Goal: Task Accomplishment & Management: Use online tool/utility

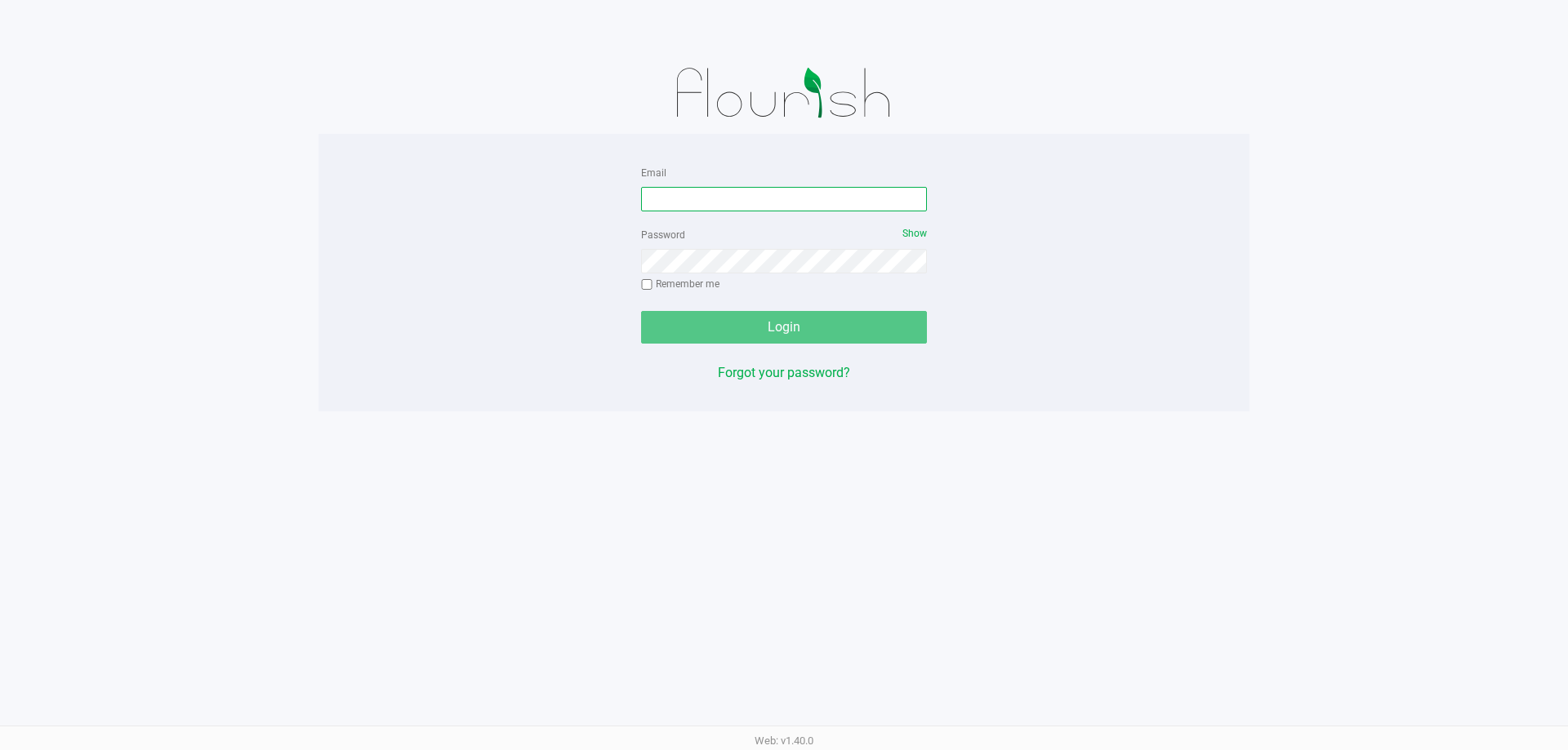
click at [754, 208] on input "Email" at bounding box center [784, 199] width 286 height 24
type input "kfernandez@liveparallel.com"
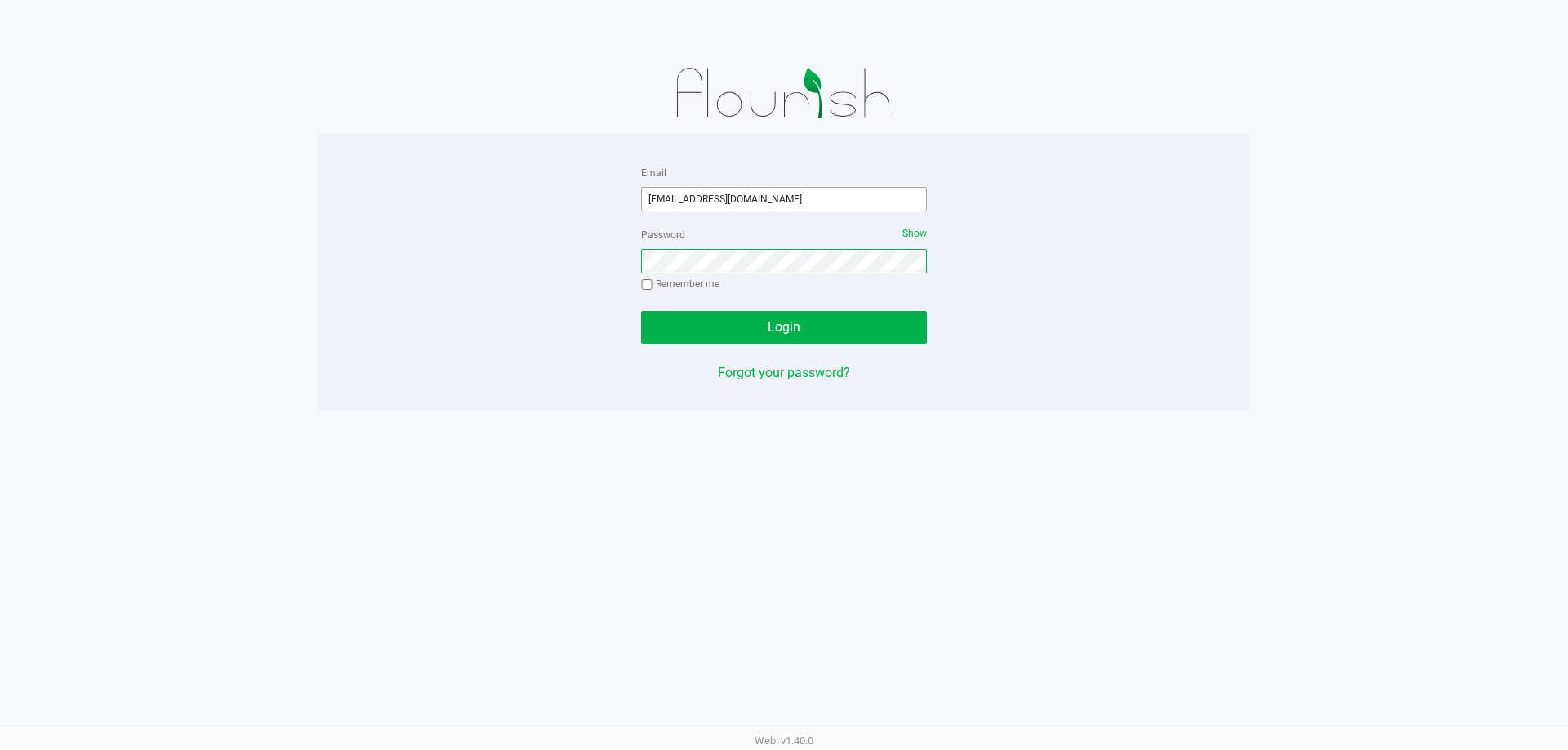
click at [641, 311] on button "Login" at bounding box center [784, 326] width 286 height 32
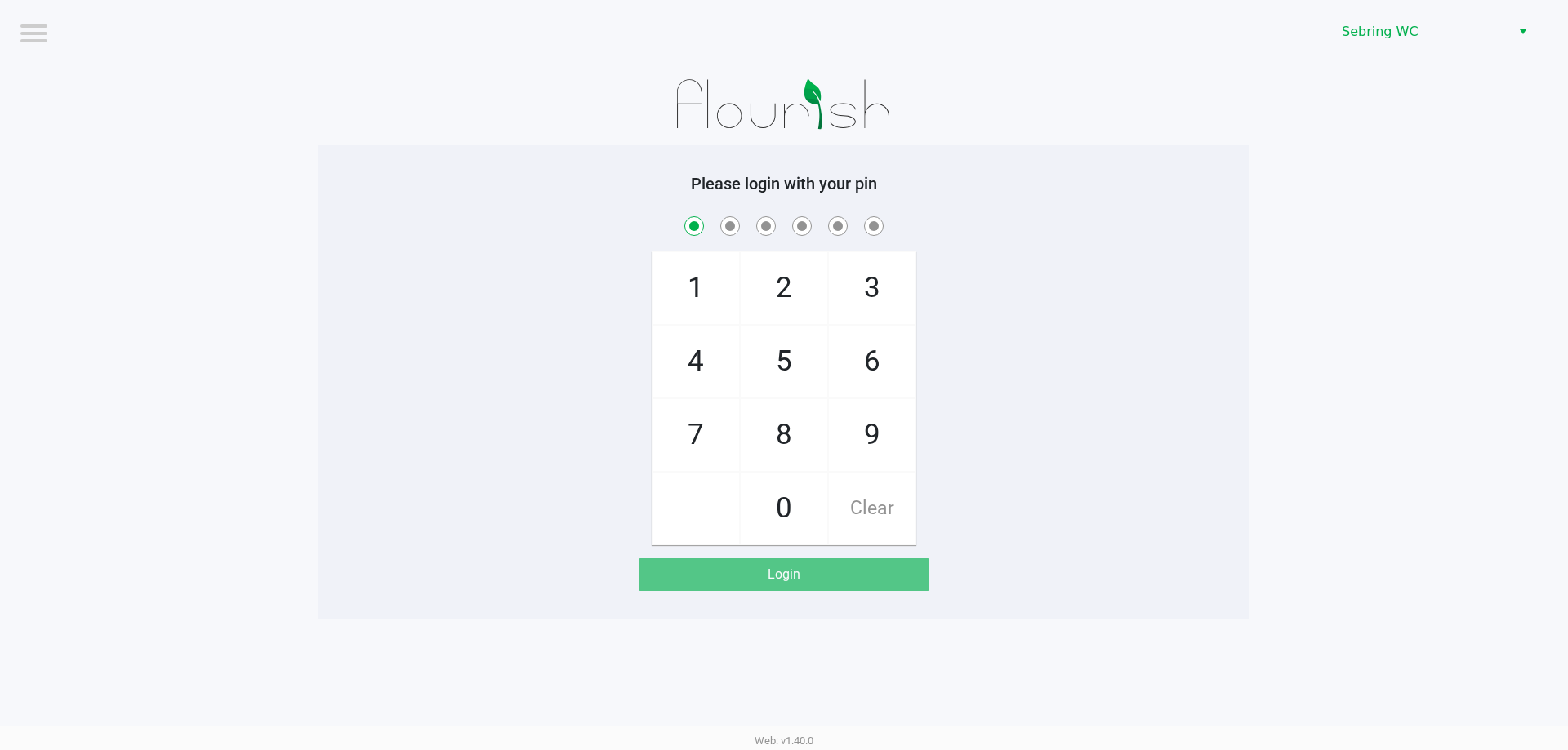
checkbox input "true"
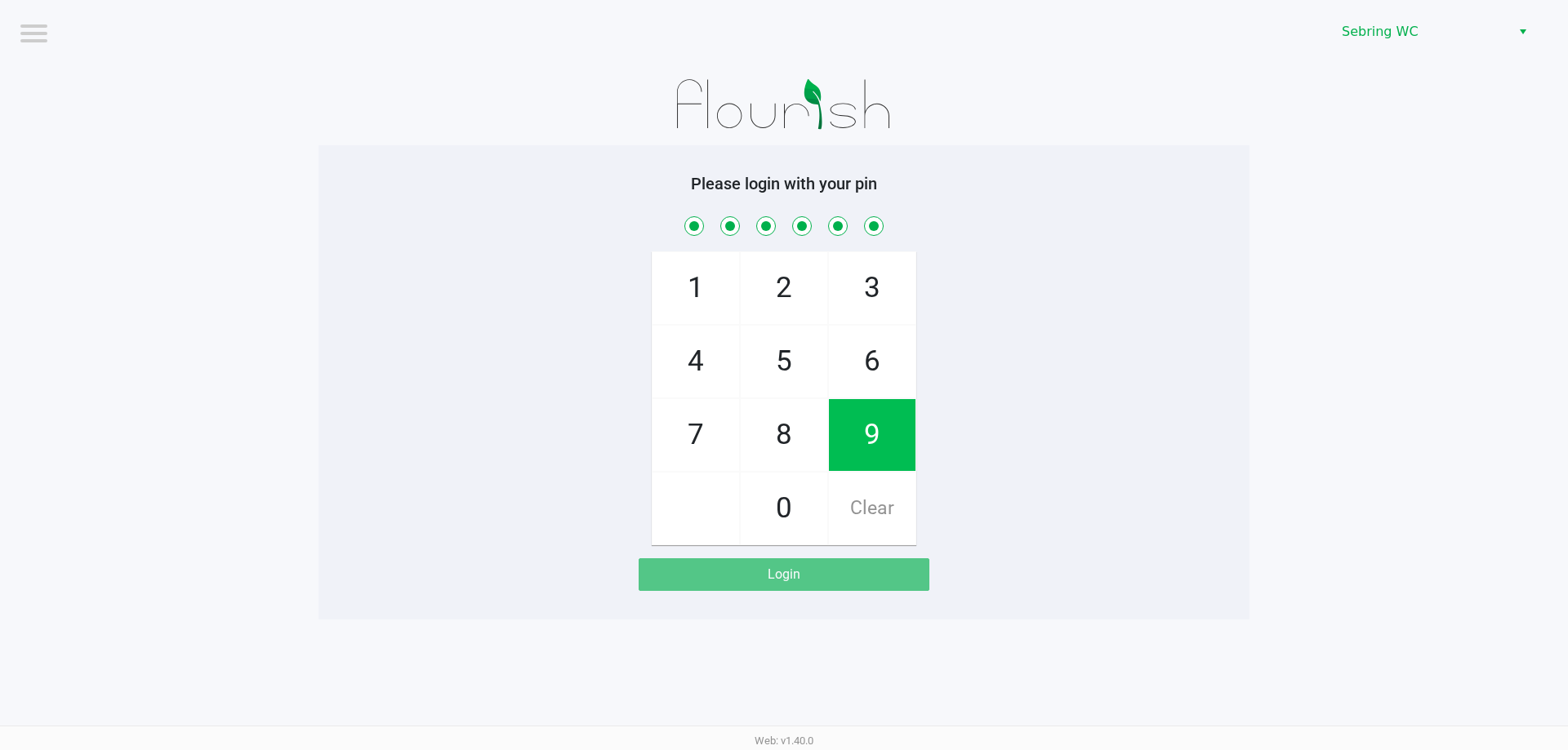
checkbox input "true"
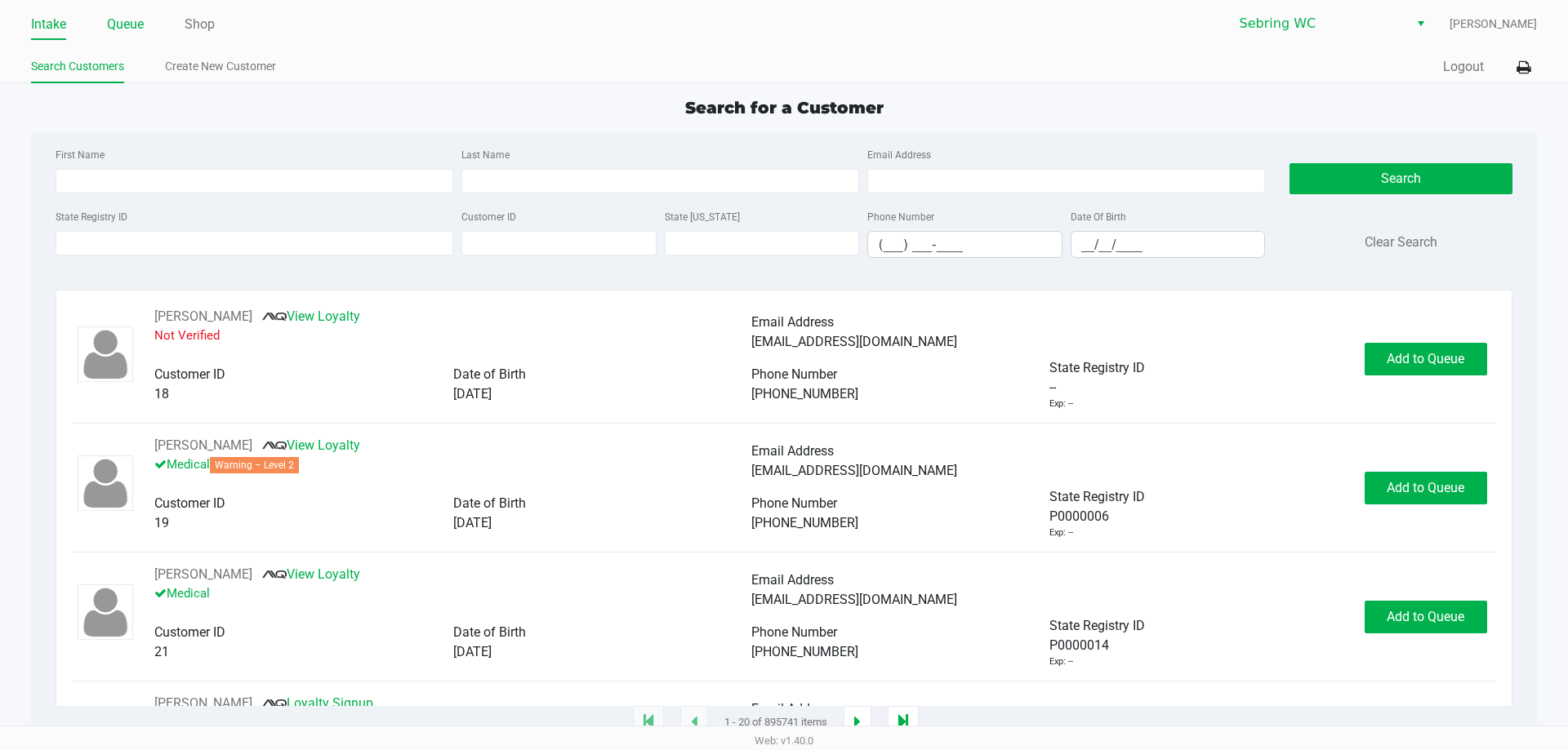
click at [116, 30] on link "Queue" at bounding box center [125, 25] width 37 height 23
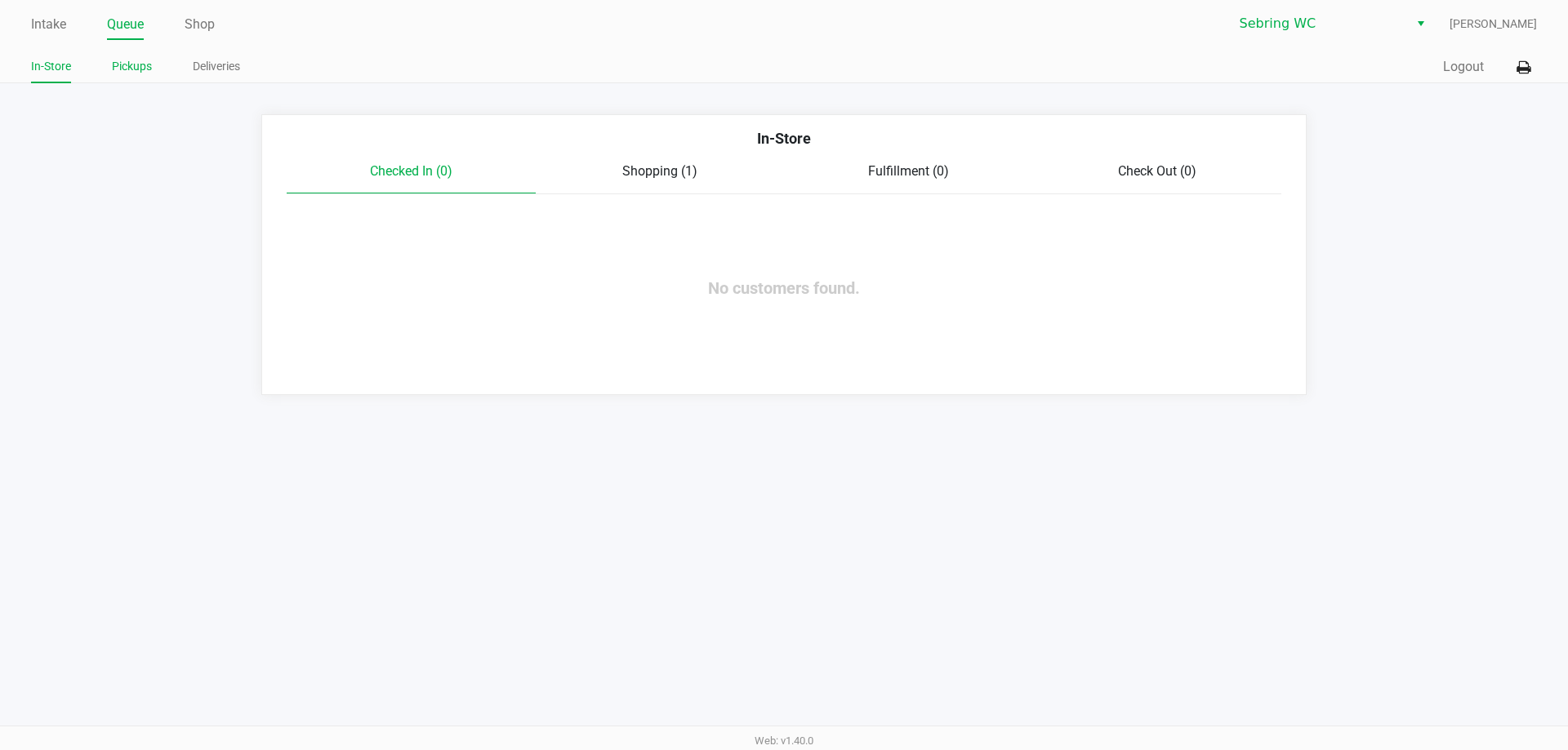
click at [141, 63] on link "Pickups" at bounding box center [132, 66] width 40 height 21
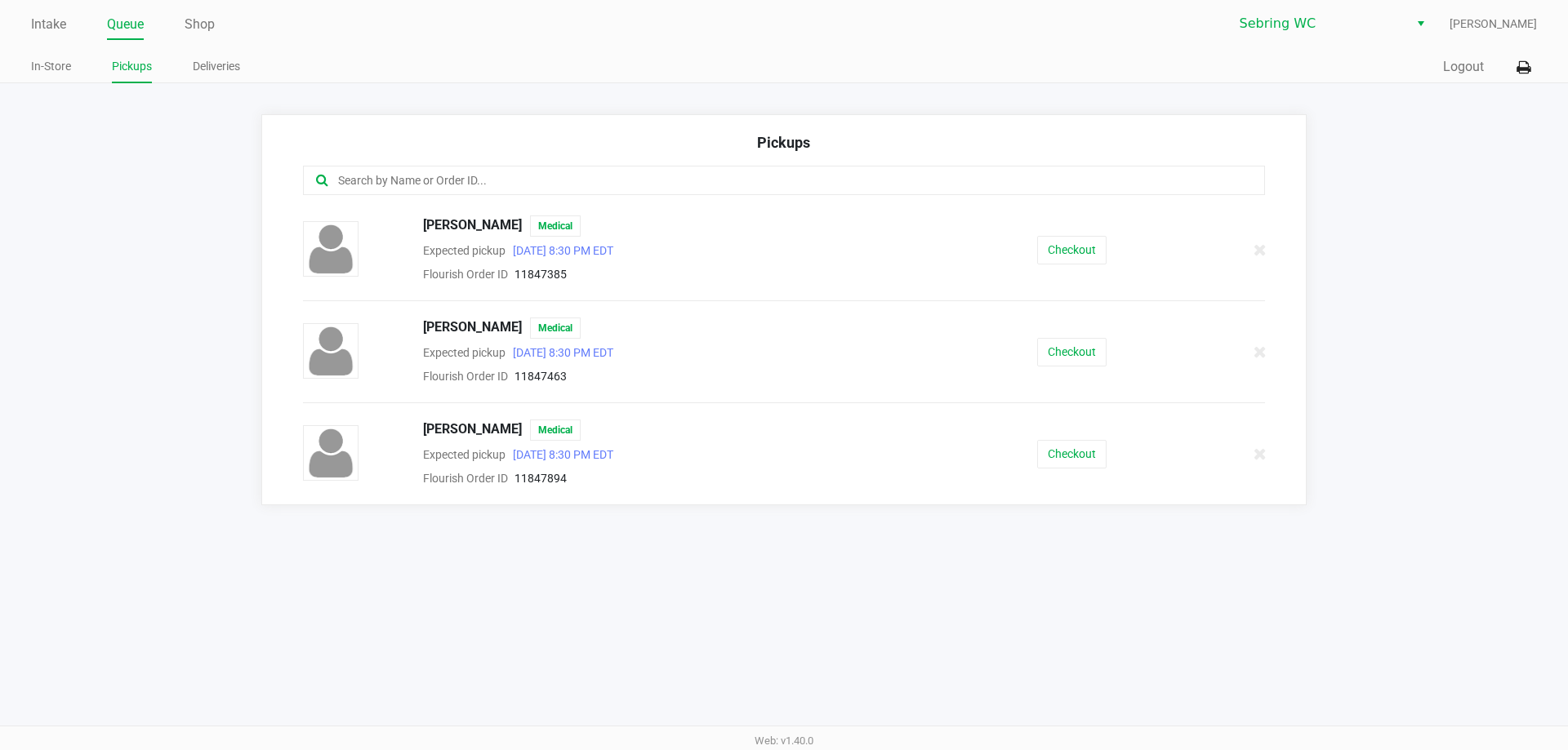
click at [26, 28] on div "Intake Queue Shop Sebring WC Kaili Fernandez In-Store Pickups Deliveries Quick …" at bounding box center [784, 42] width 1568 height 83
click at [32, 27] on link "Intake" at bounding box center [48, 25] width 35 height 23
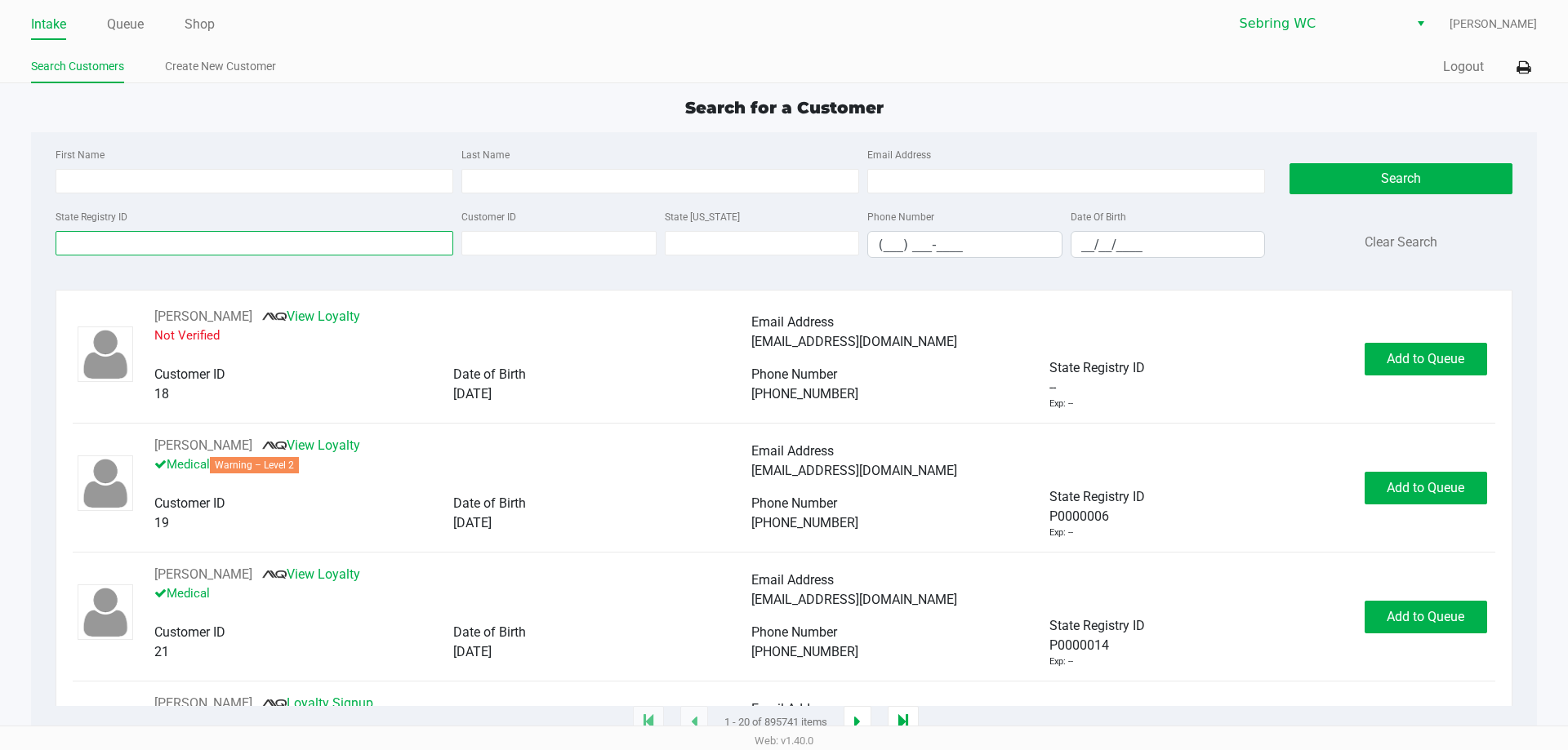
click at [246, 244] on input "State Registry ID" at bounding box center [254, 243] width 398 height 24
type input "+"
type input "9091"
click at [1071, 233] on input "__/__/____" at bounding box center [1167, 244] width 194 height 25
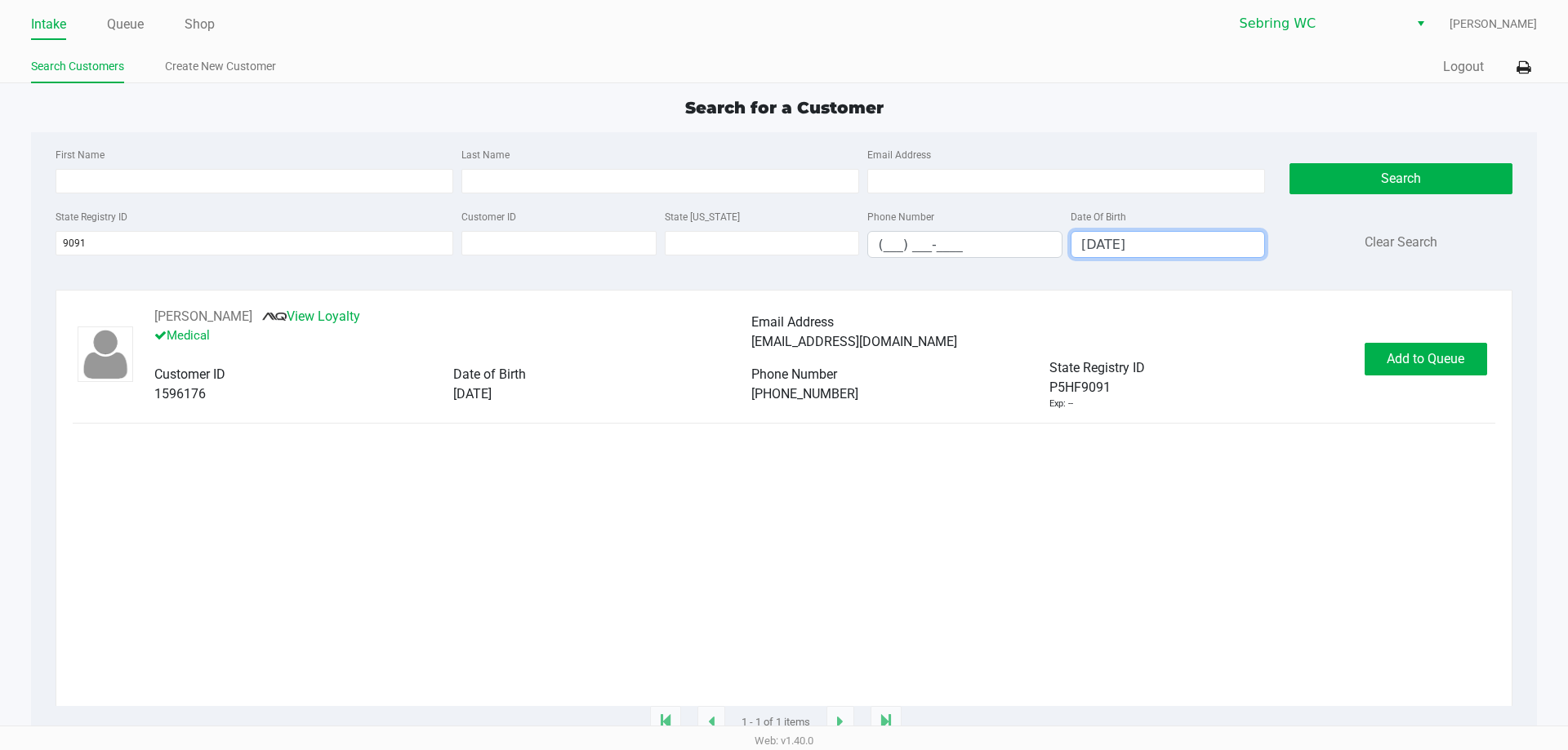
type input "09/27/1947"
click at [1415, 351] on button "Add to Queue" at bounding box center [1425, 359] width 122 height 32
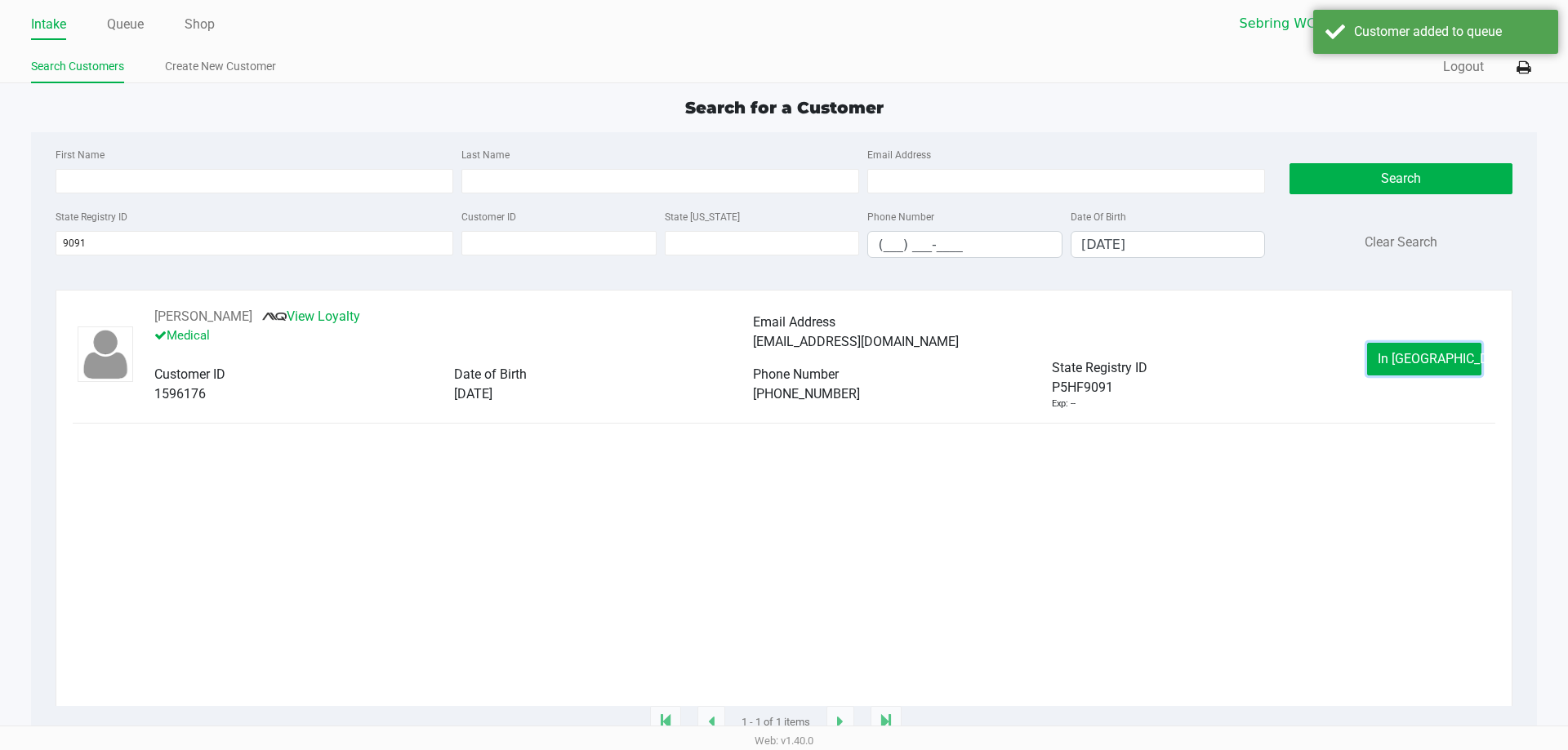
click at [1415, 351] on button "In Queue" at bounding box center [1424, 359] width 115 height 32
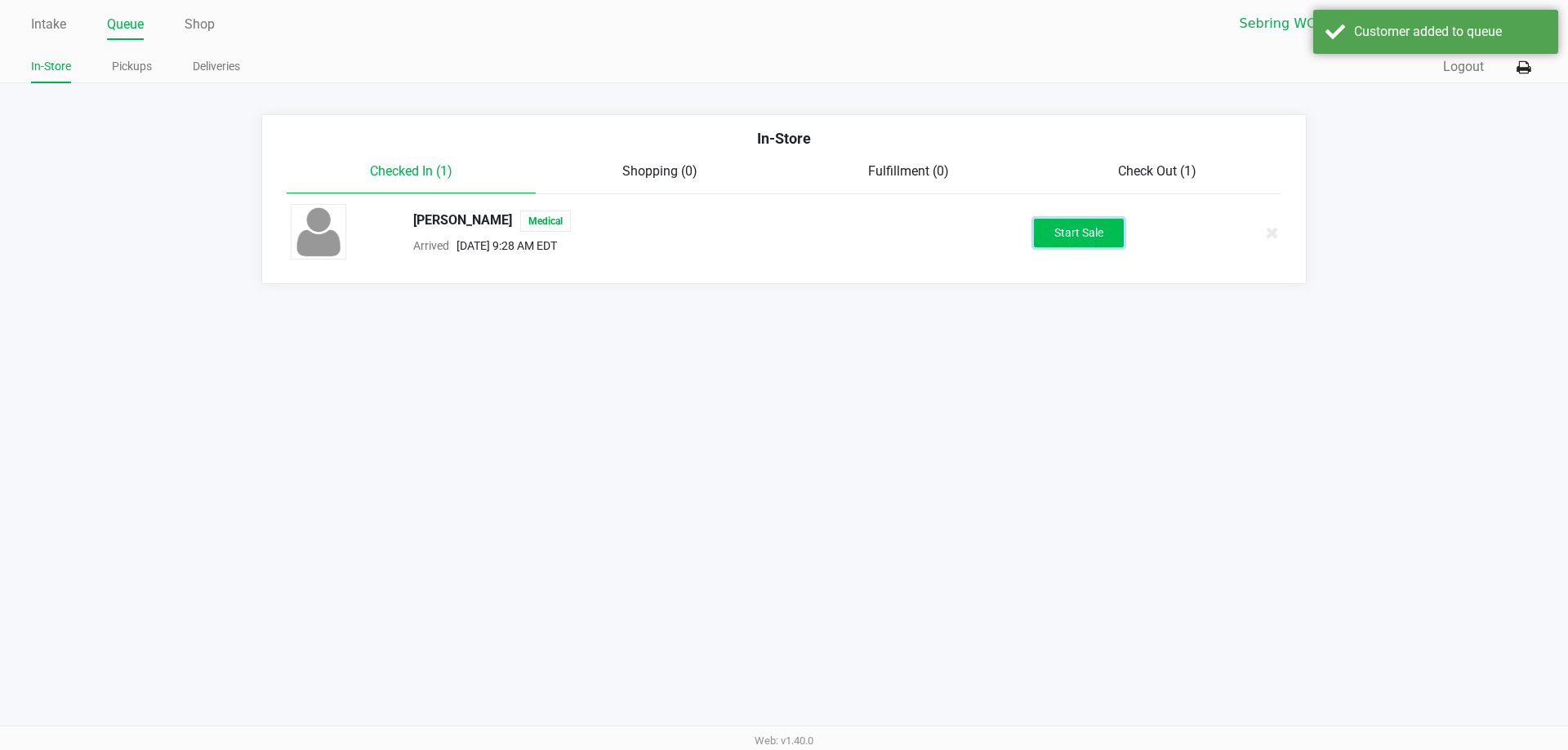
click at [1099, 241] on button "Start Sale" at bounding box center [1079, 233] width 90 height 28
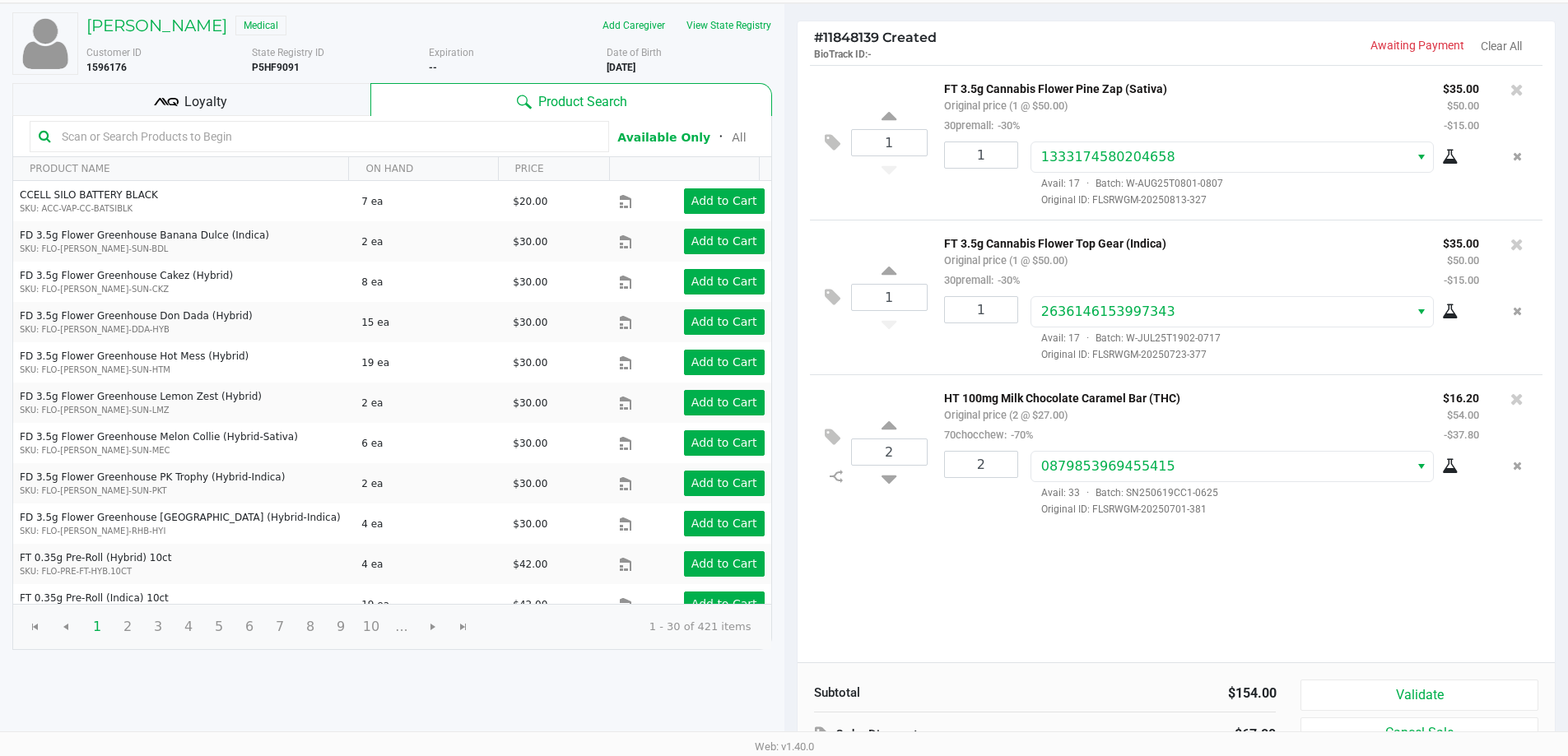
scroll to position [168, 0]
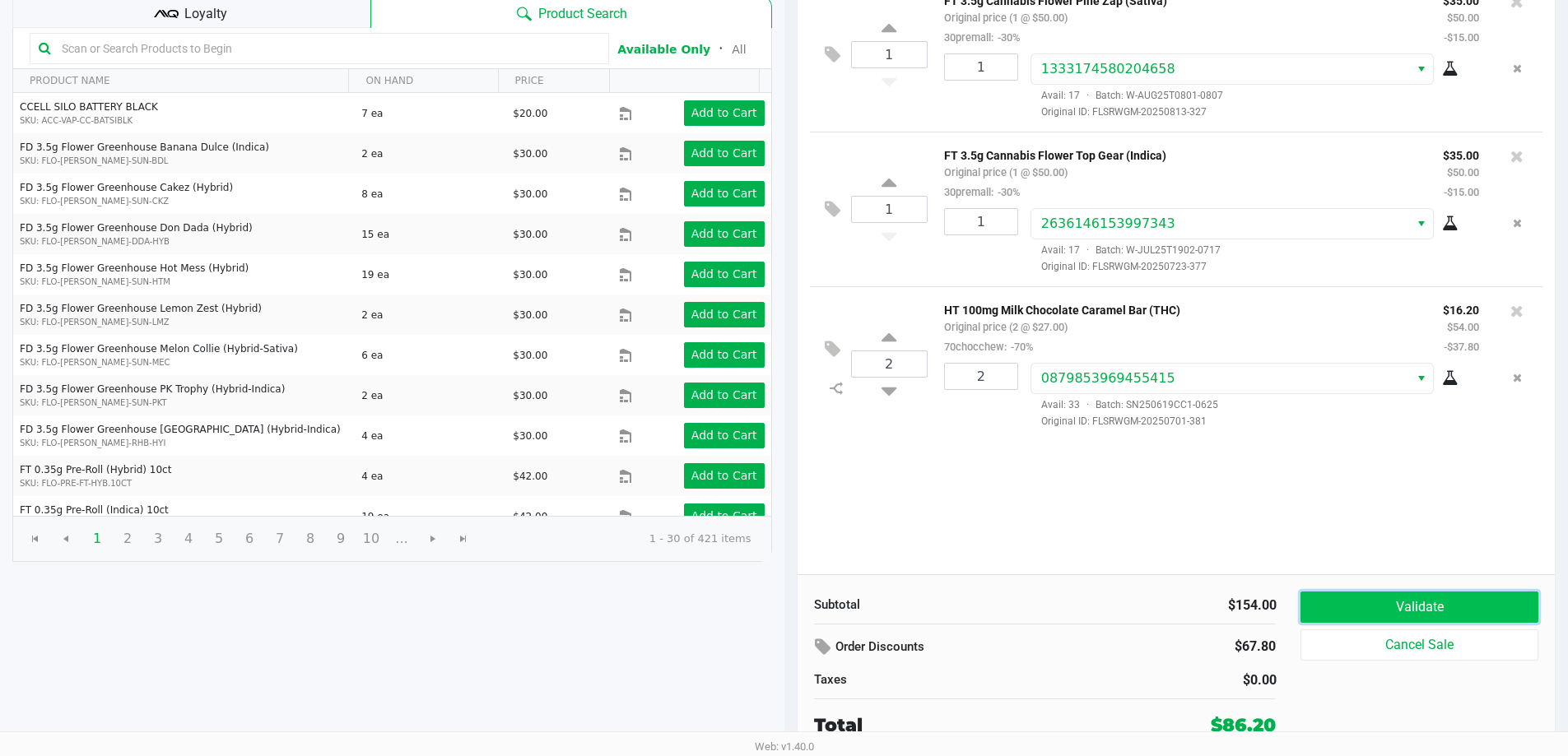
click at [1358, 616] on button "Validate" at bounding box center [1418, 606] width 237 height 31
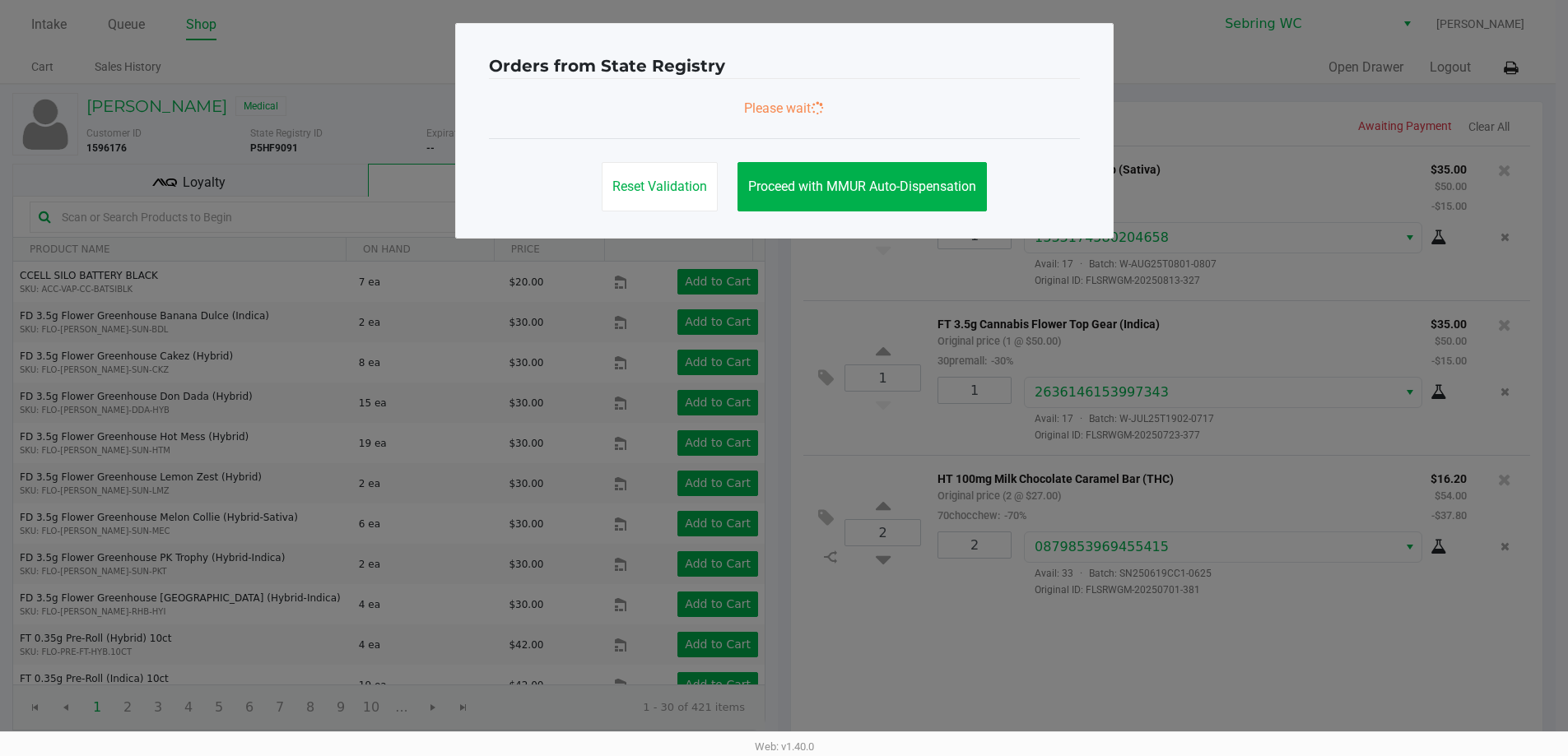
scroll to position [0, 0]
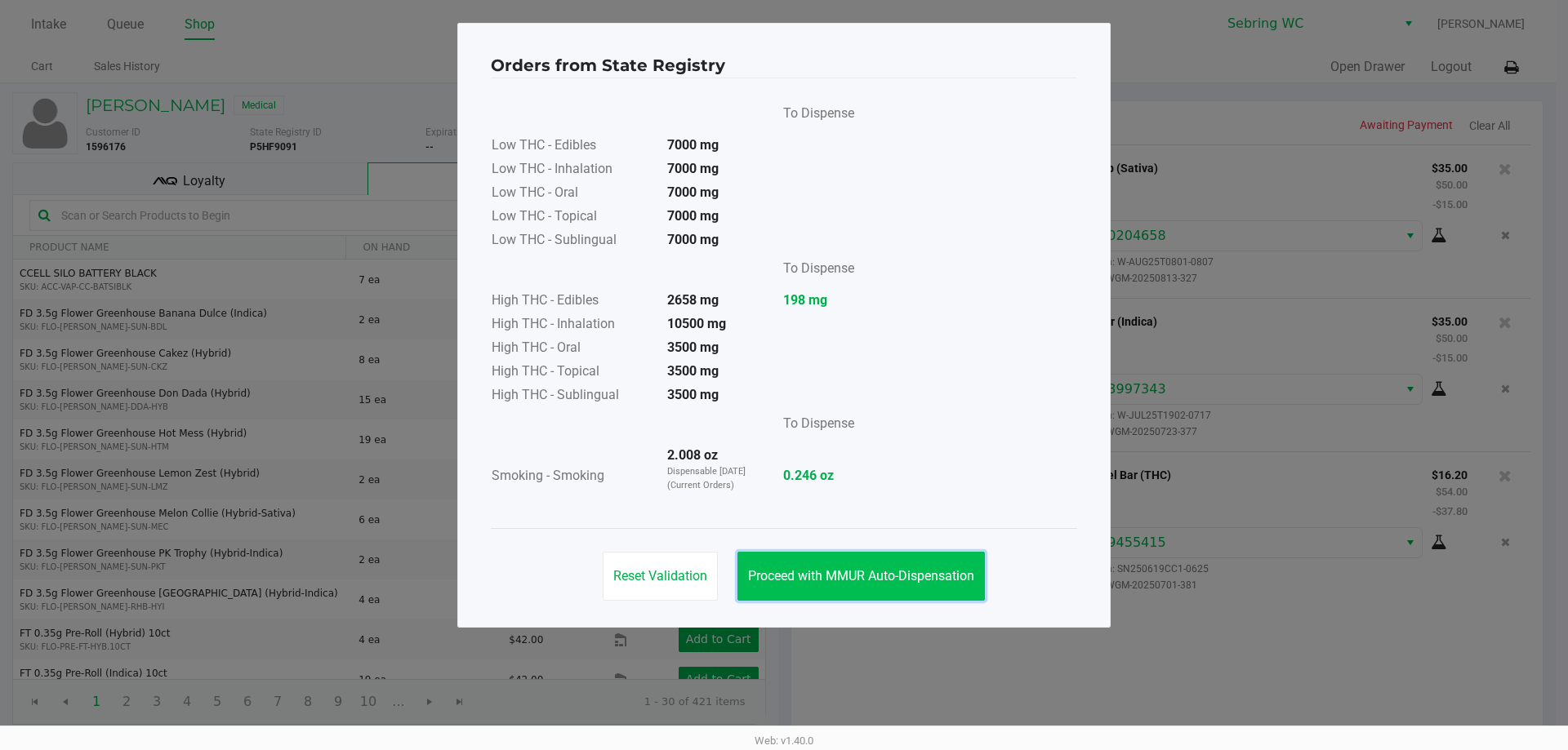
click at [924, 593] on button "Proceed with MMUR Auto-Dispensation" at bounding box center [861, 576] width 248 height 49
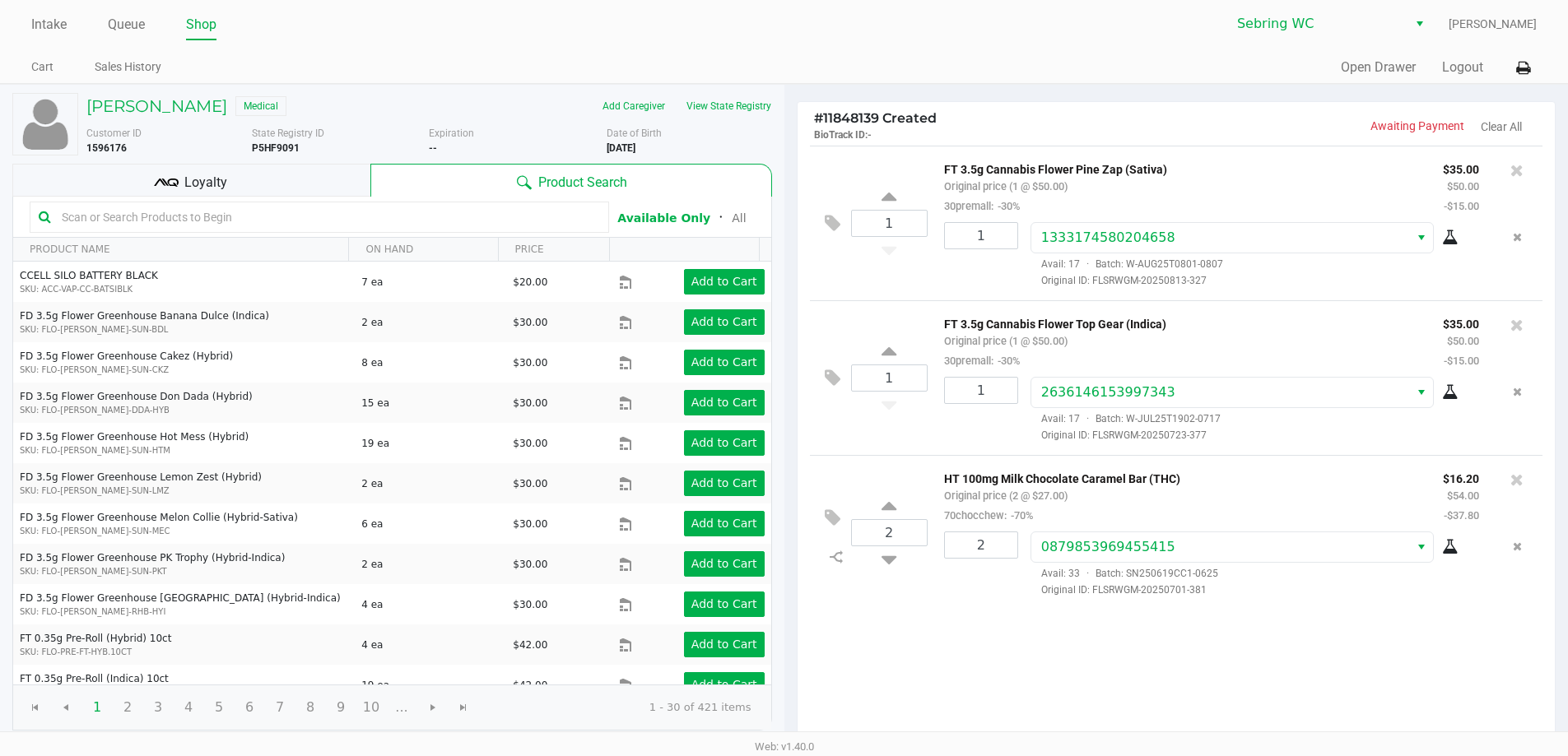
click at [321, 169] on div "Loyalty" at bounding box center [191, 180] width 358 height 33
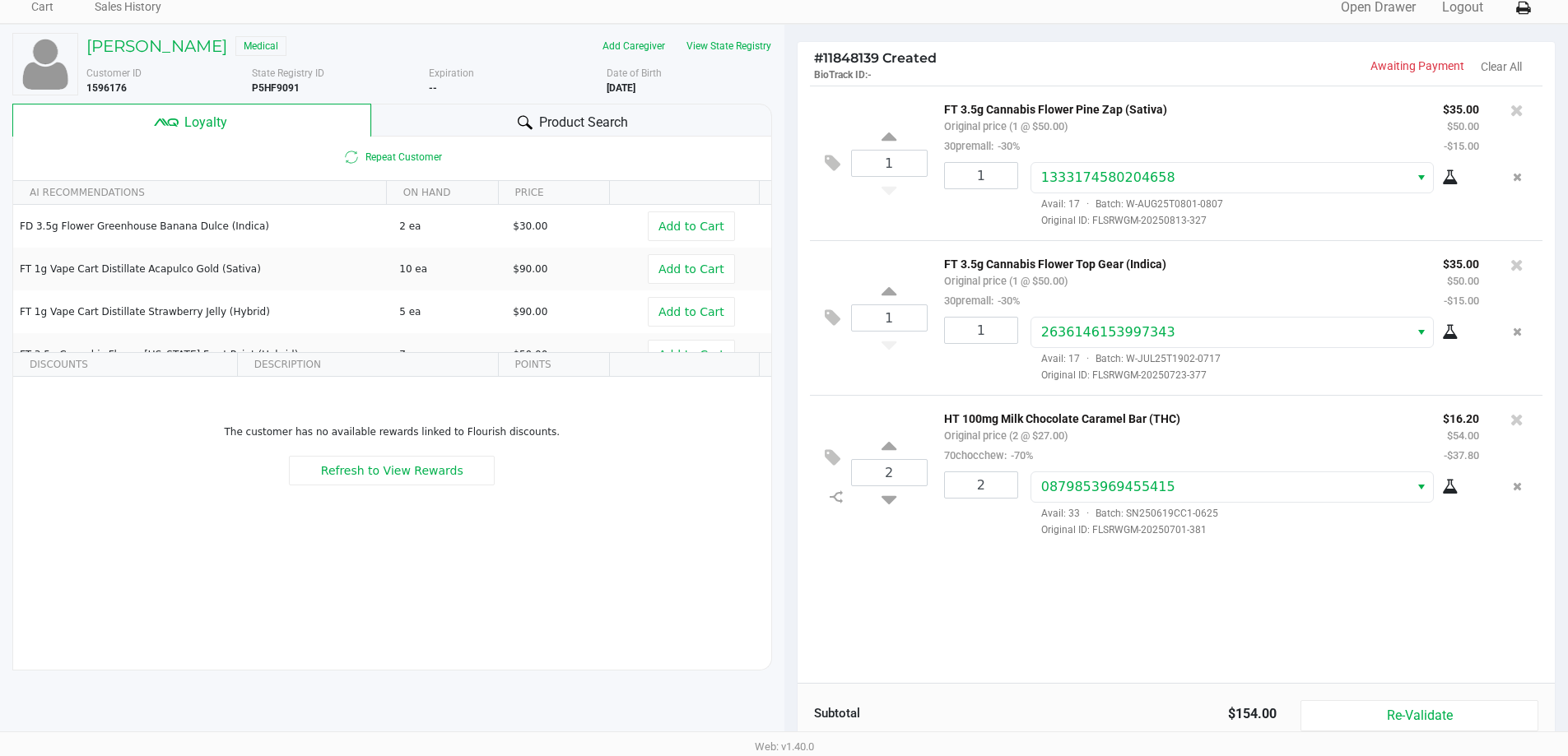
scroll to position [188, 0]
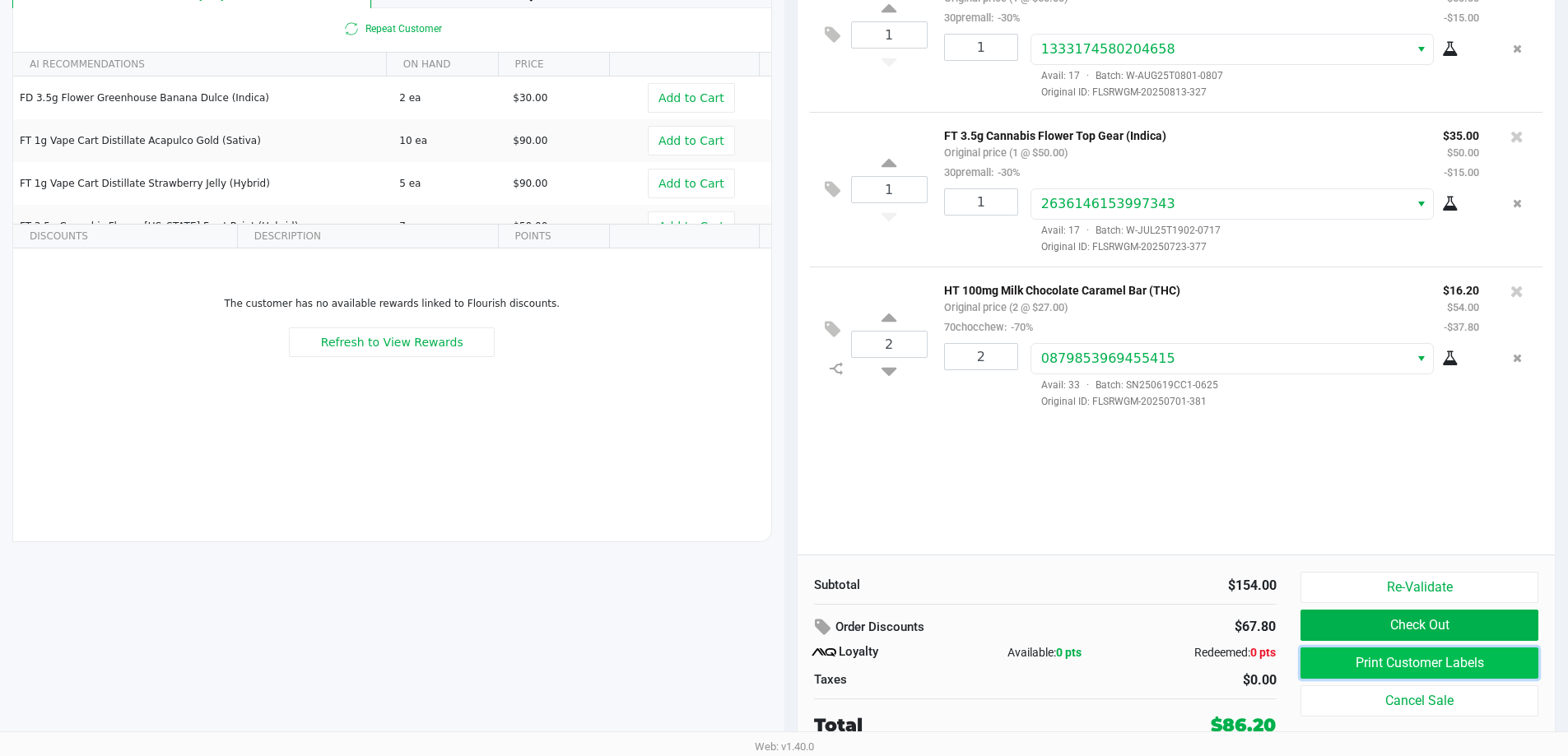
click at [1390, 673] on button "Print Customer Labels" at bounding box center [1418, 662] width 237 height 31
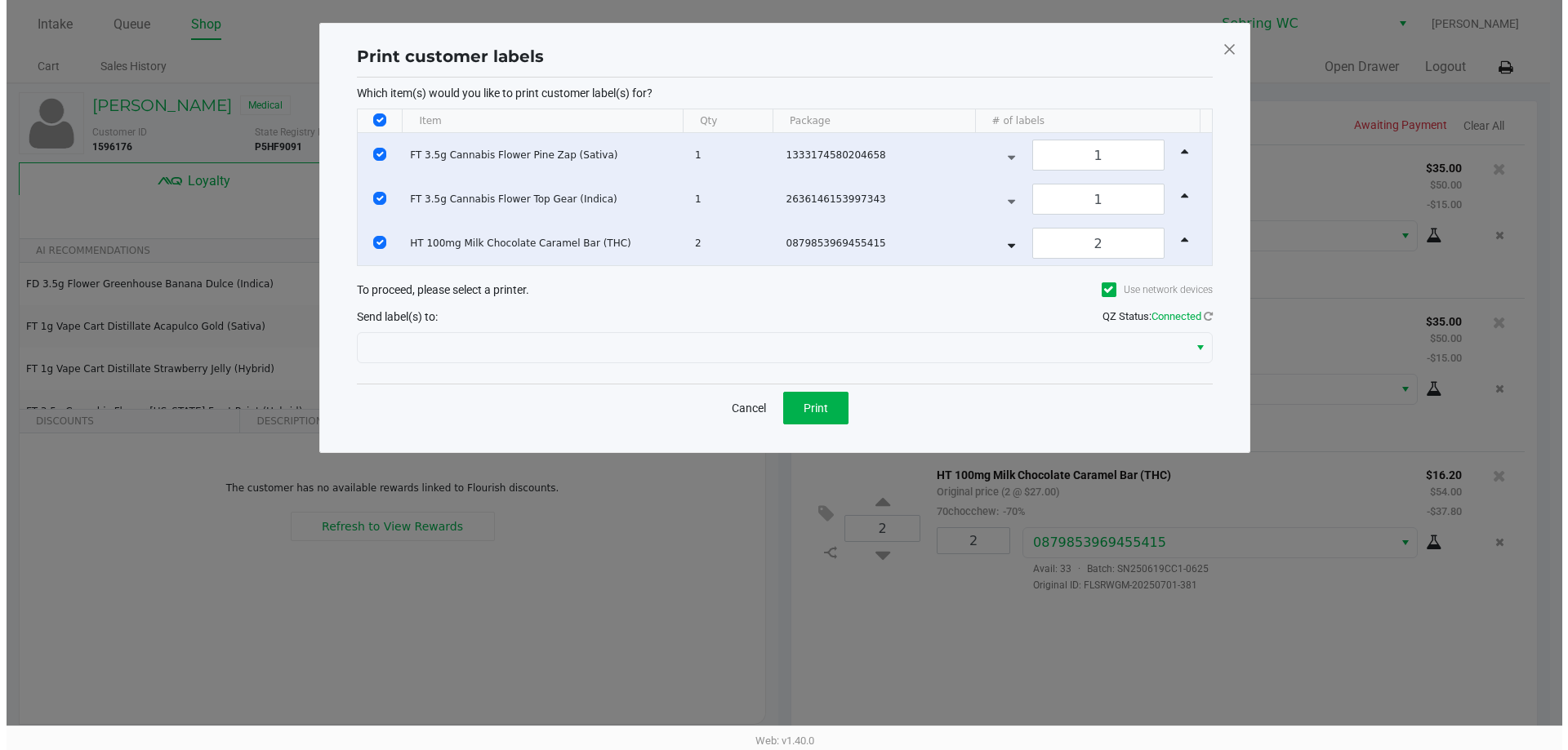
scroll to position [0, 0]
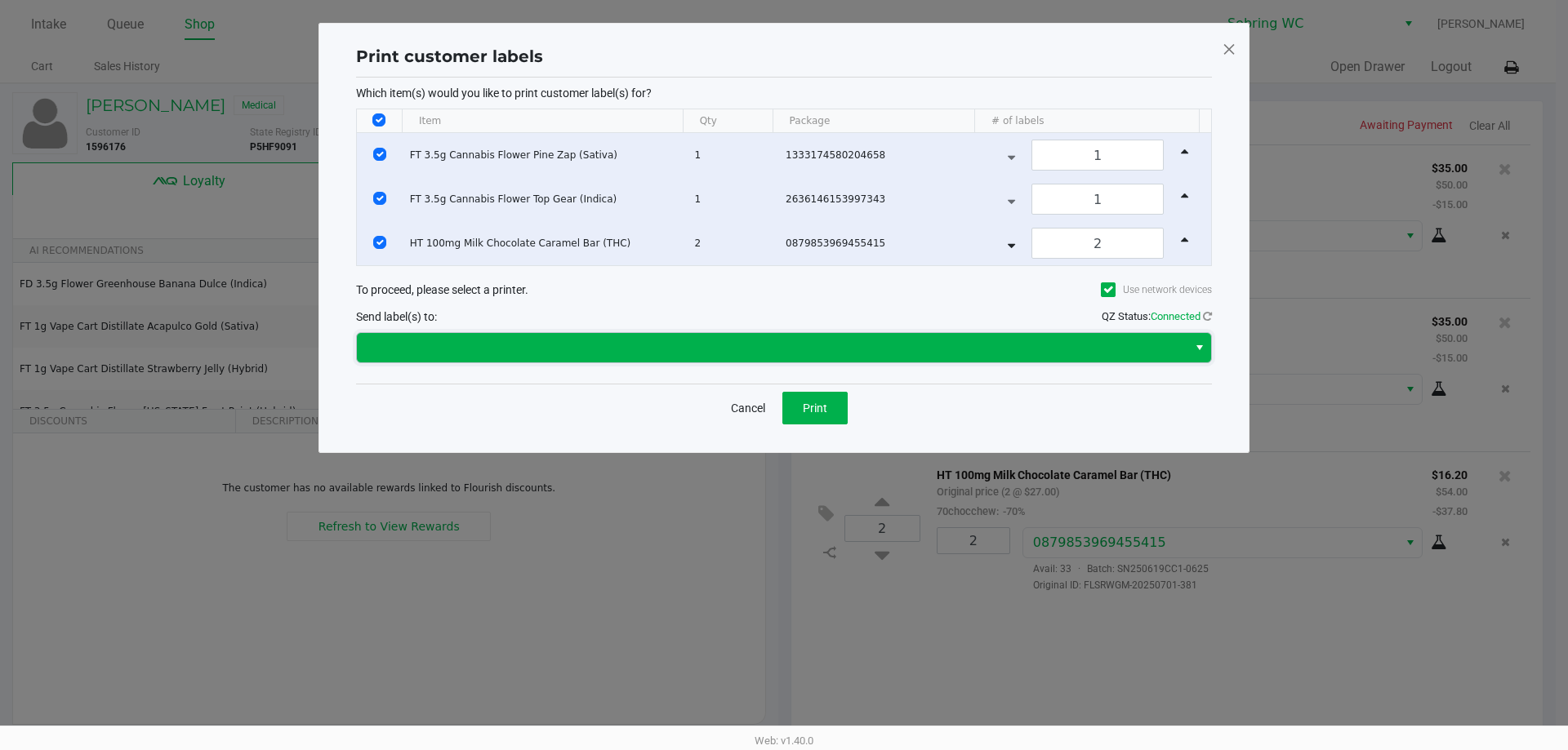
click at [865, 340] on span at bounding box center [772, 348] width 811 height 20
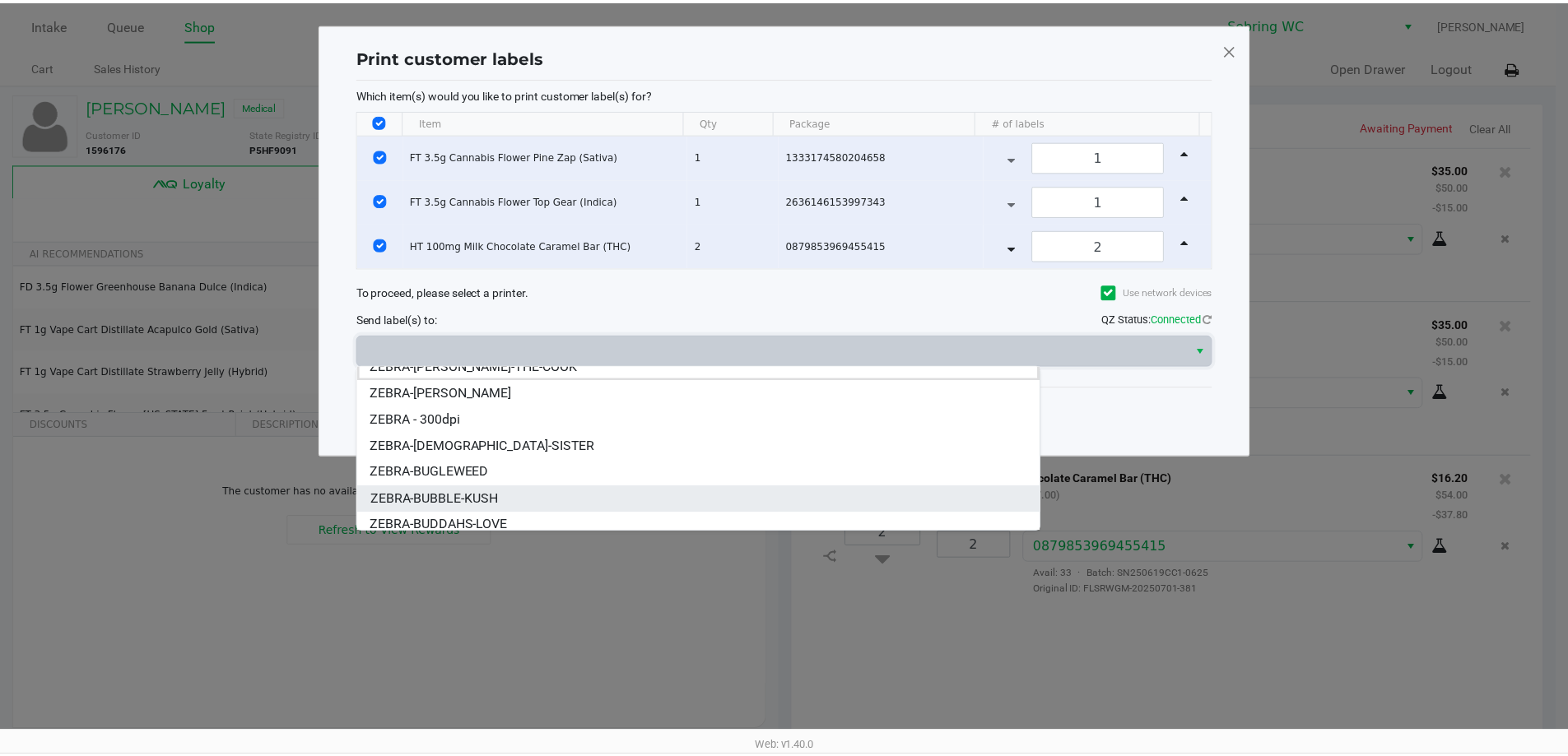
scroll to position [20, 0]
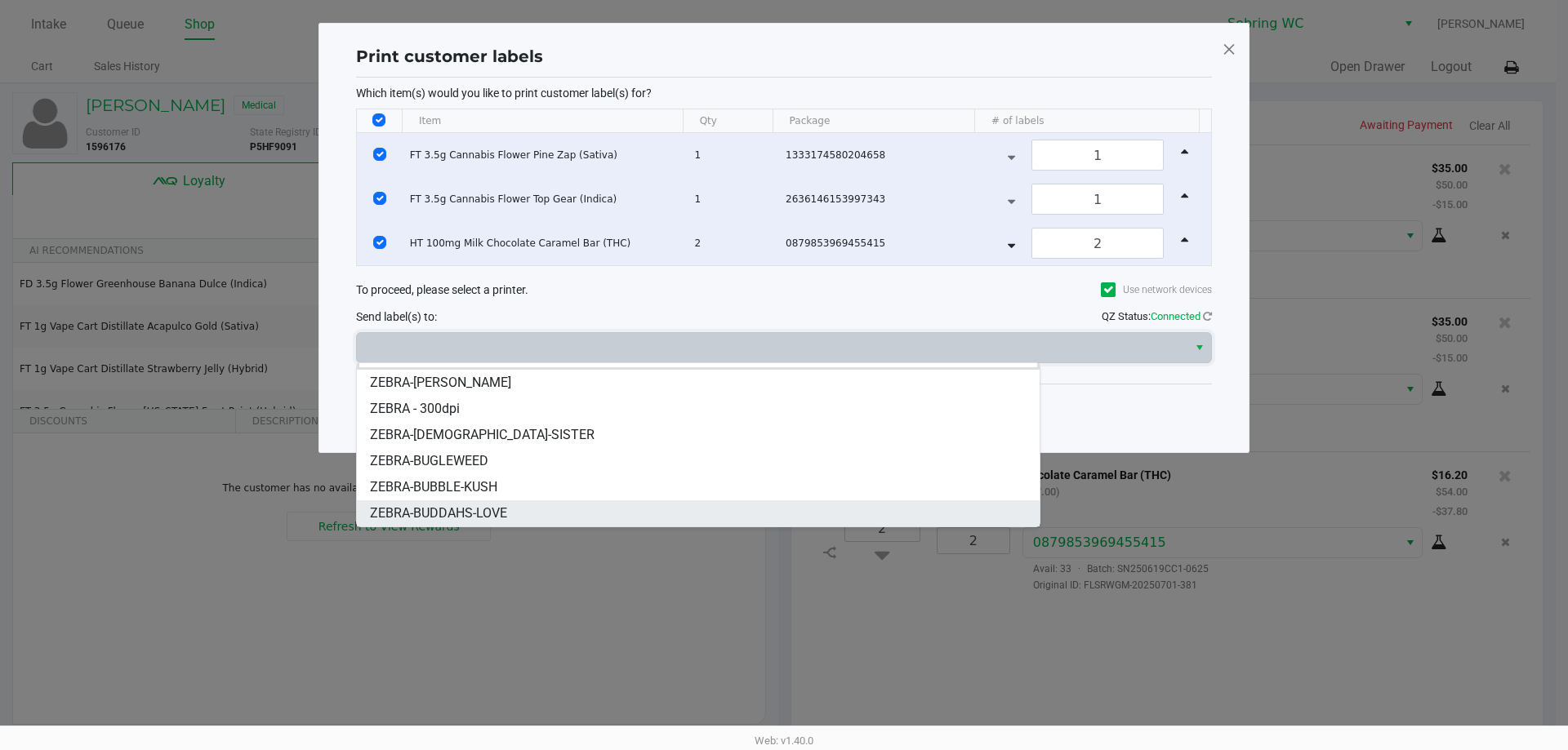
click at [523, 511] on li "ZEBRA-BUDDAHS-LOVE" at bounding box center [697, 512] width 682 height 26
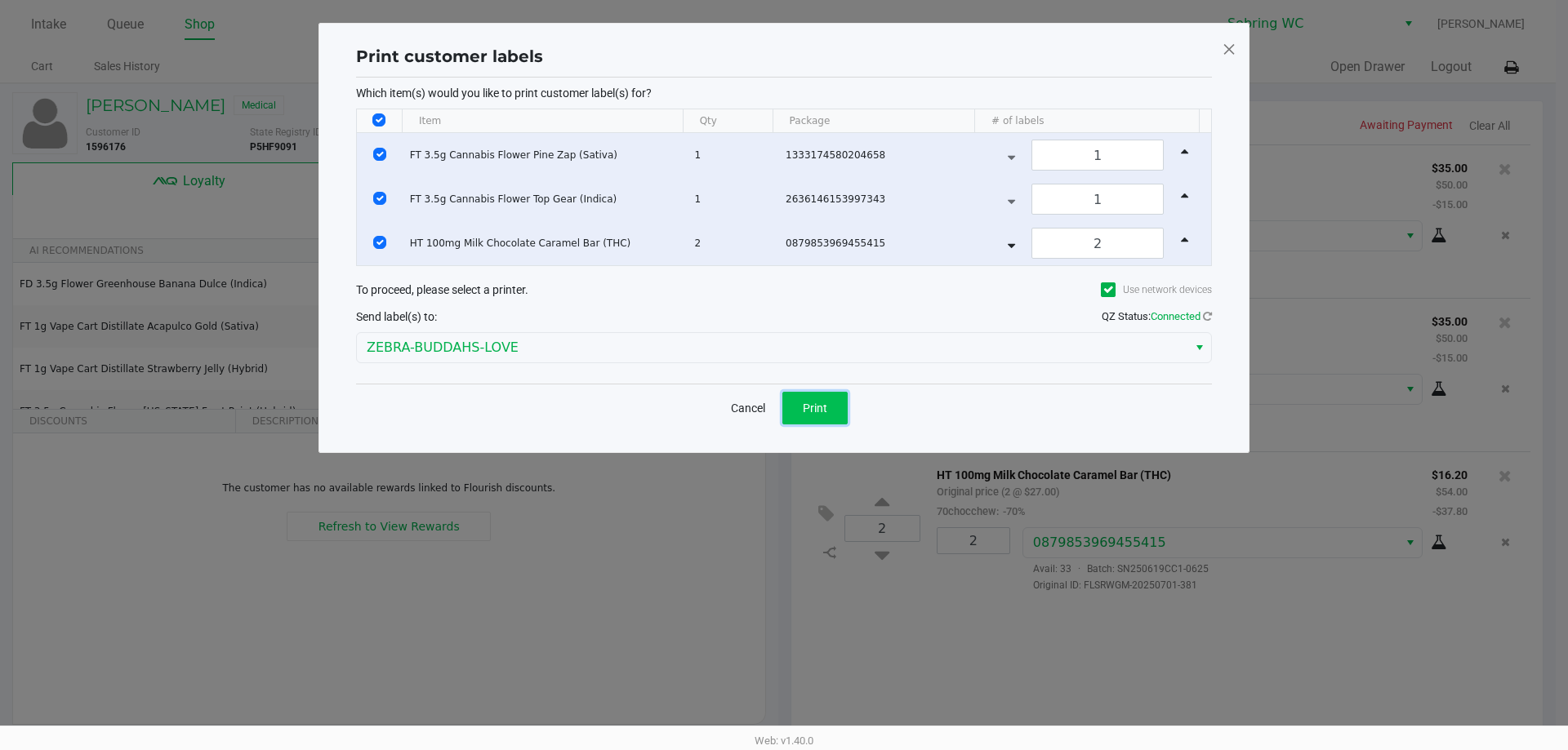
click at [811, 412] on span "Print" at bounding box center [814, 408] width 24 height 13
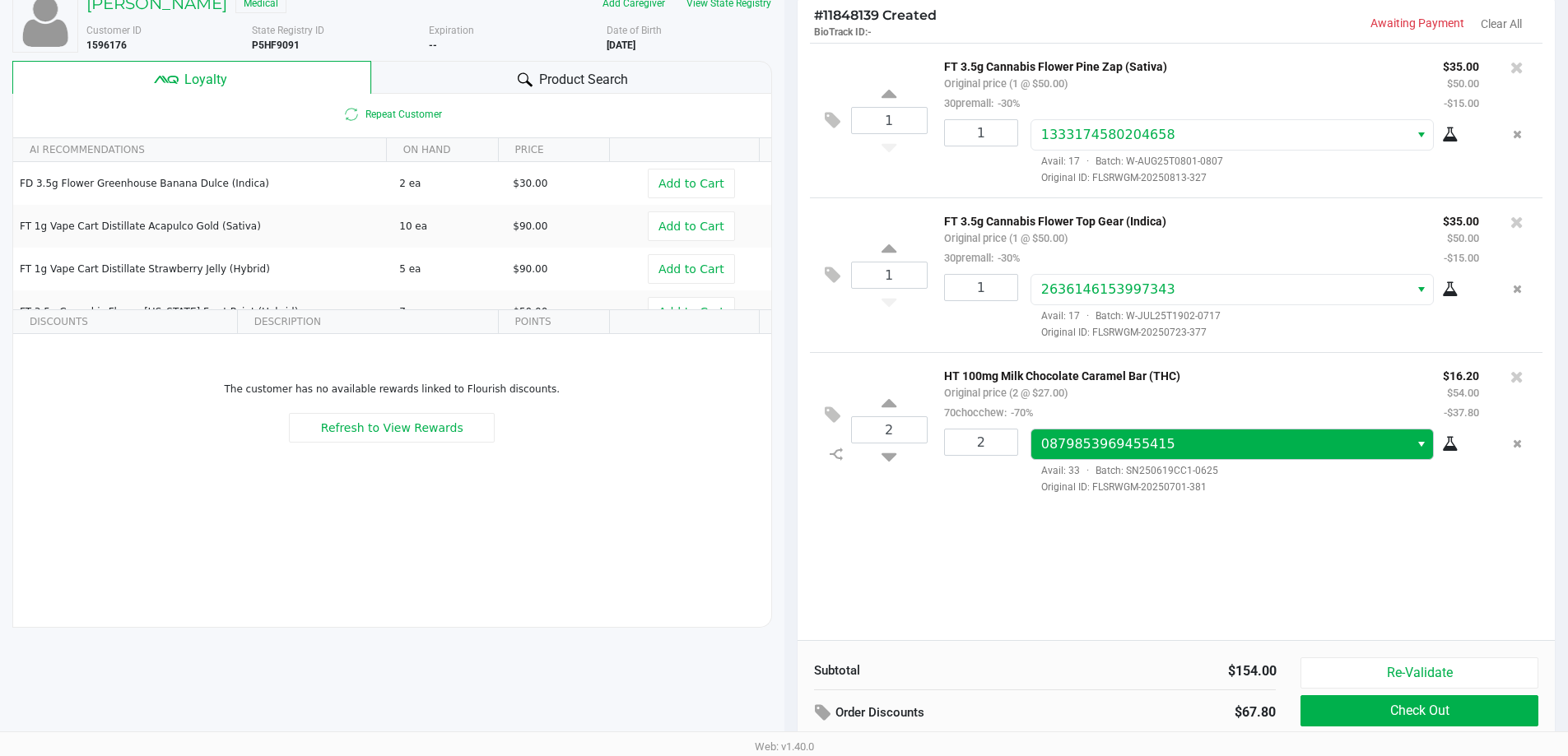
scroll to position [188, 0]
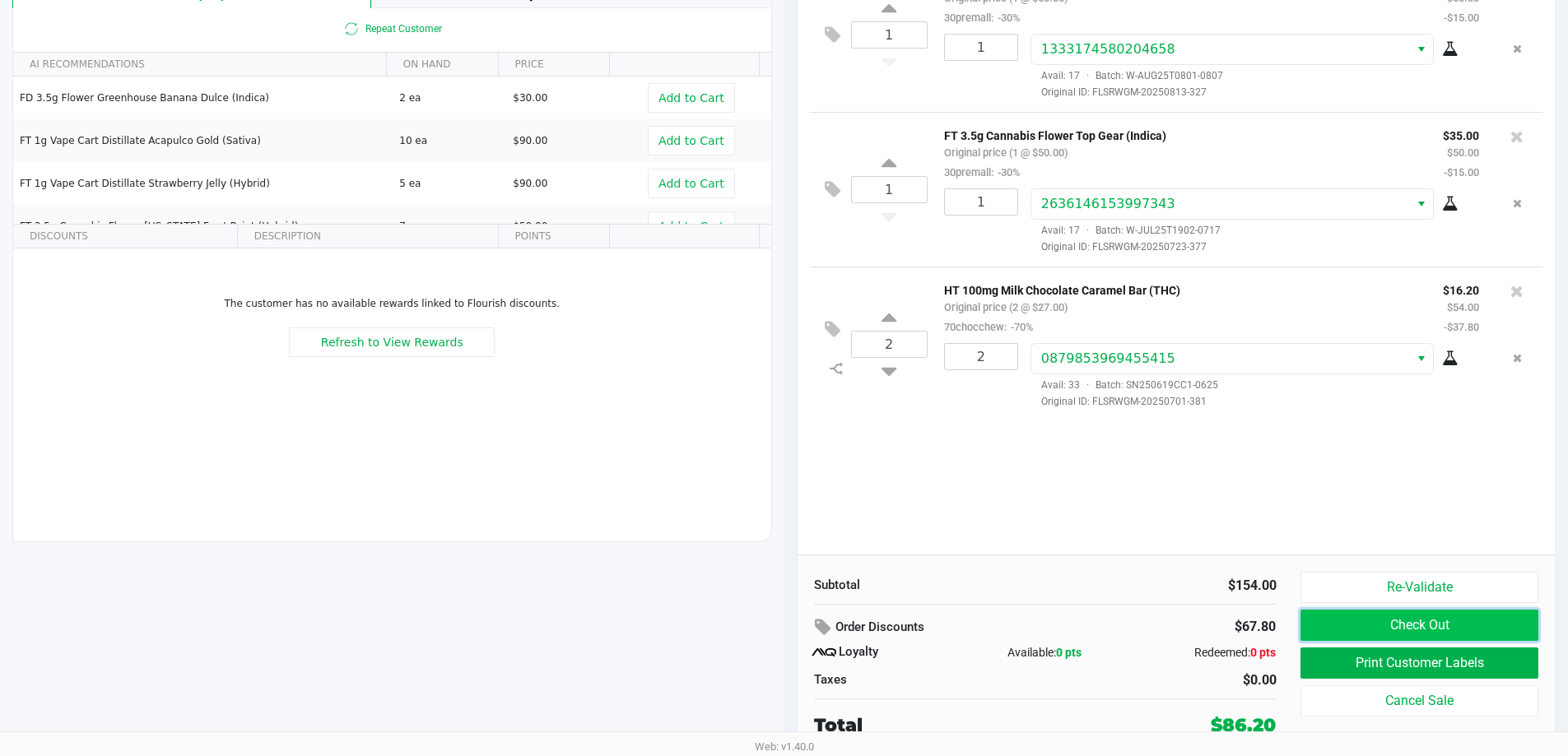
click at [1459, 621] on button "Check Out" at bounding box center [1418, 625] width 237 height 31
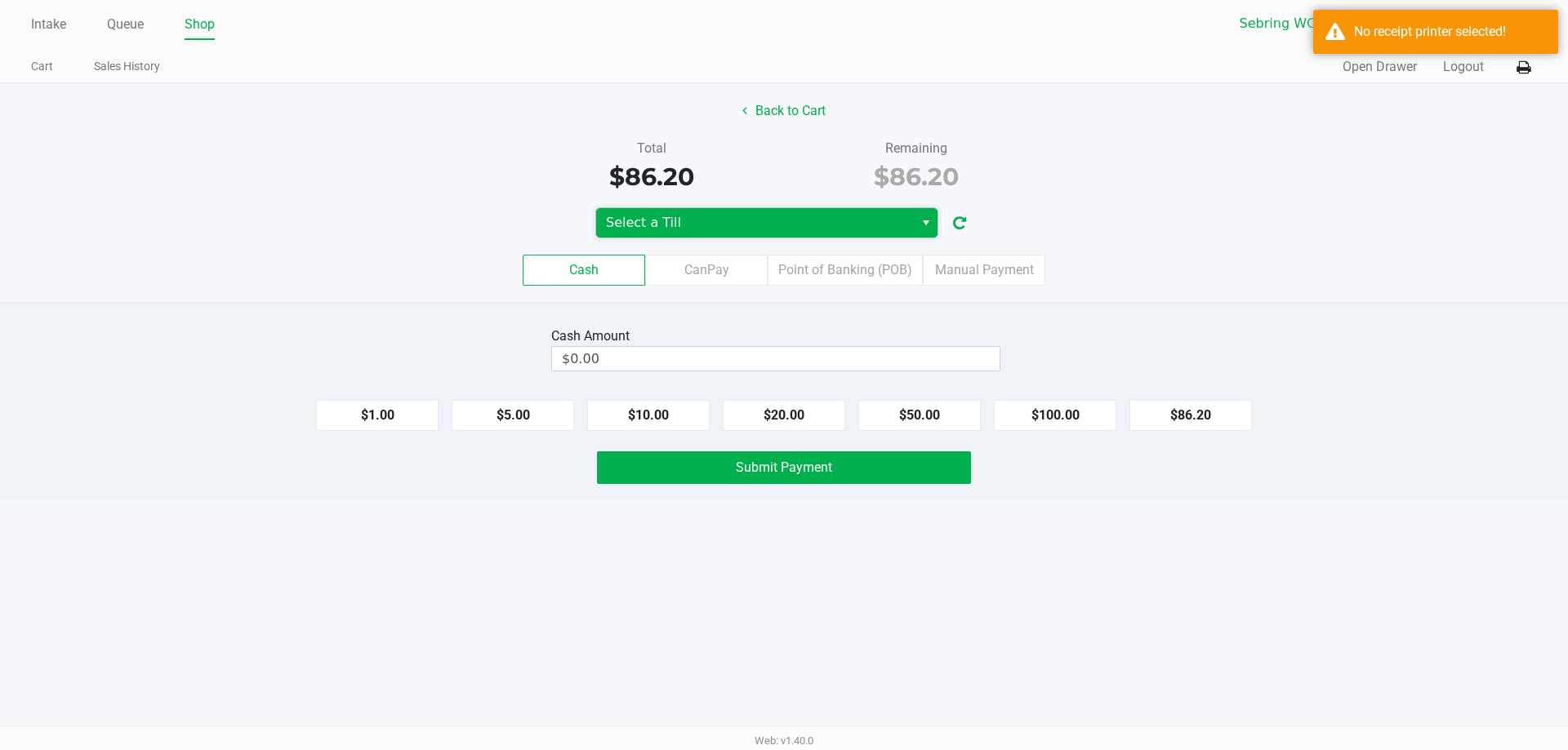
click at [702, 211] on span "Select a Till" at bounding box center [755, 223] width 317 height 29
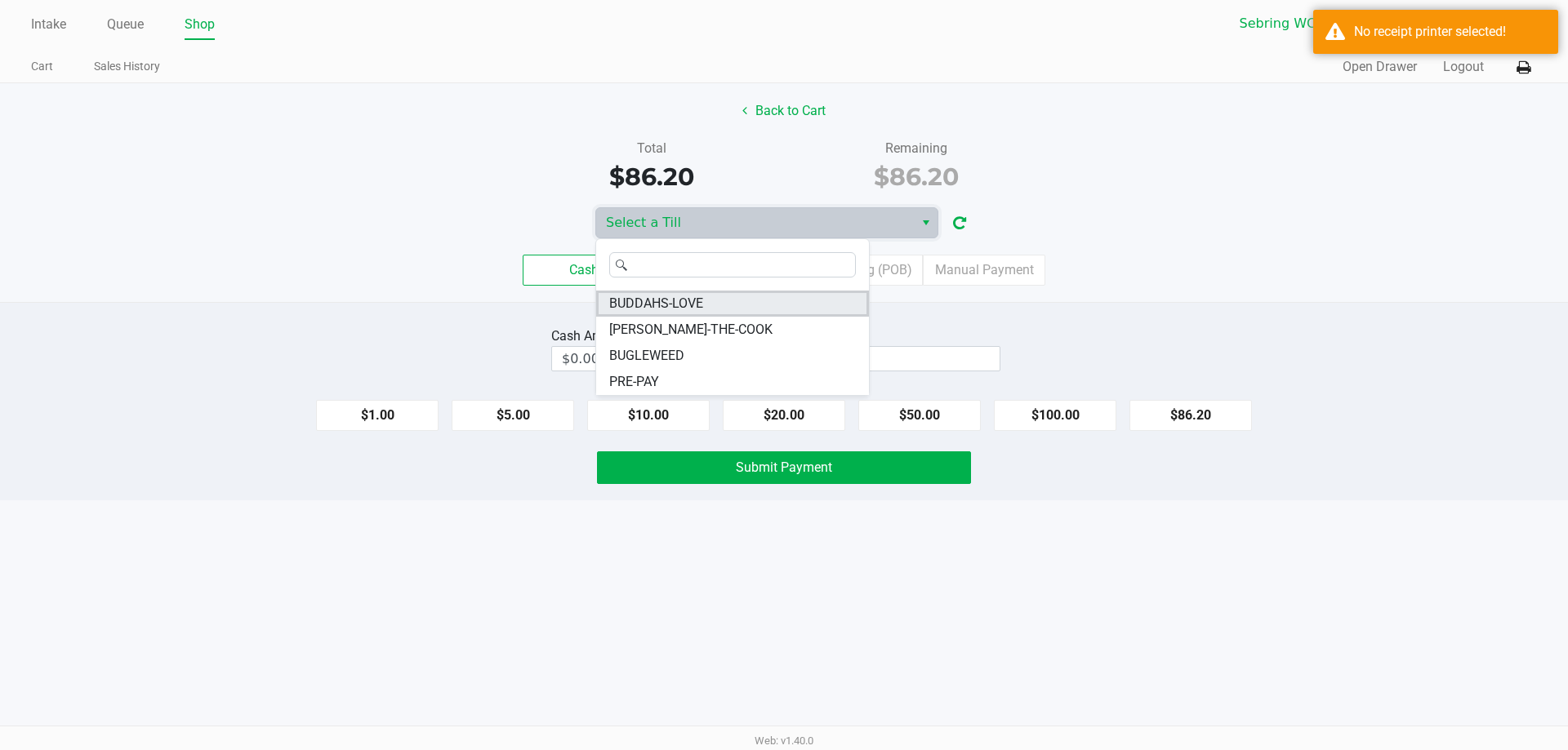
click at [742, 304] on li "BUDDAHS-LOVE" at bounding box center [732, 303] width 273 height 26
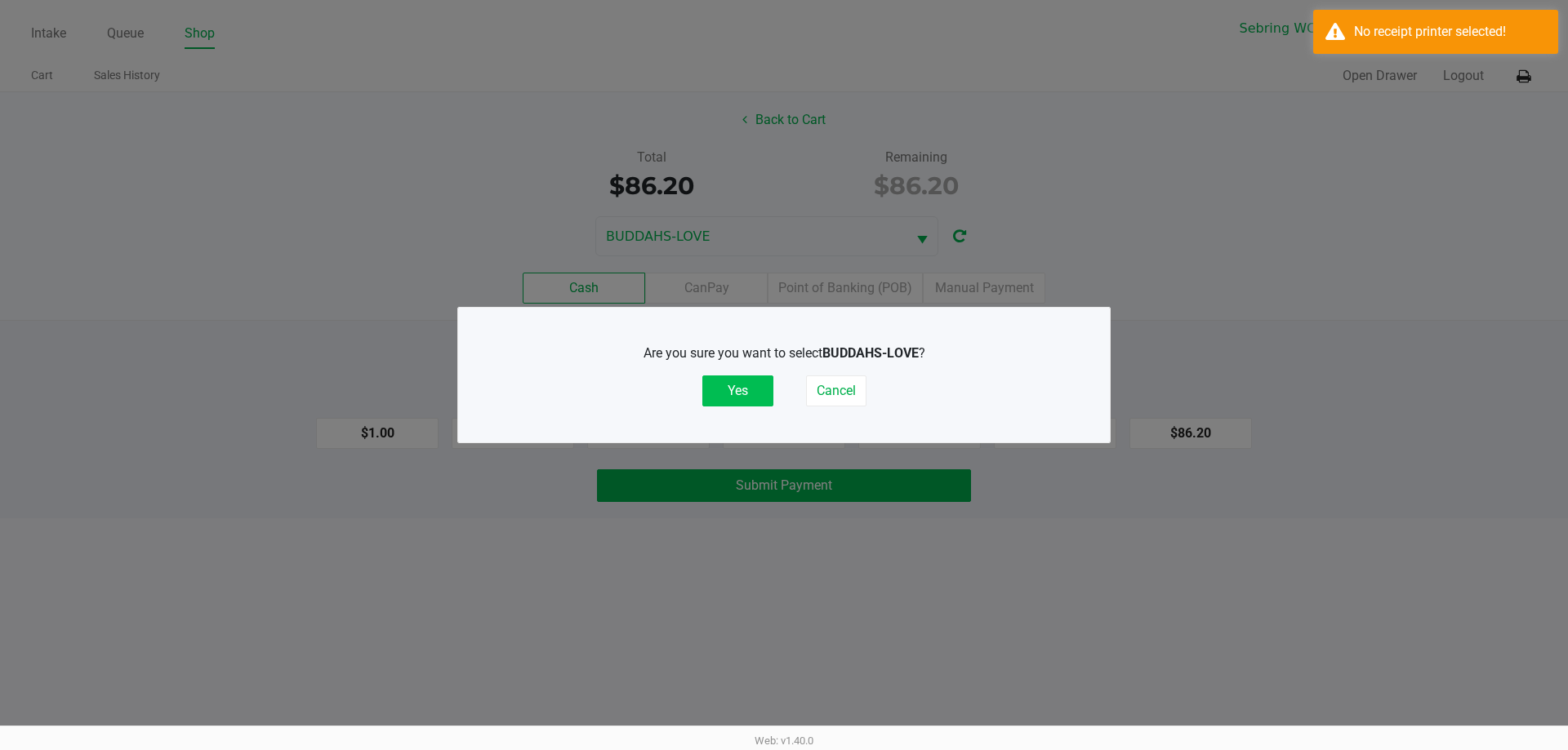
drag, startPoint x: 740, startPoint y: 390, endPoint x: 1423, endPoint y: 155, distance: 722.3
click at [743, 390] on button "Yes" at bounding box center [737, 390] width 71 height 31
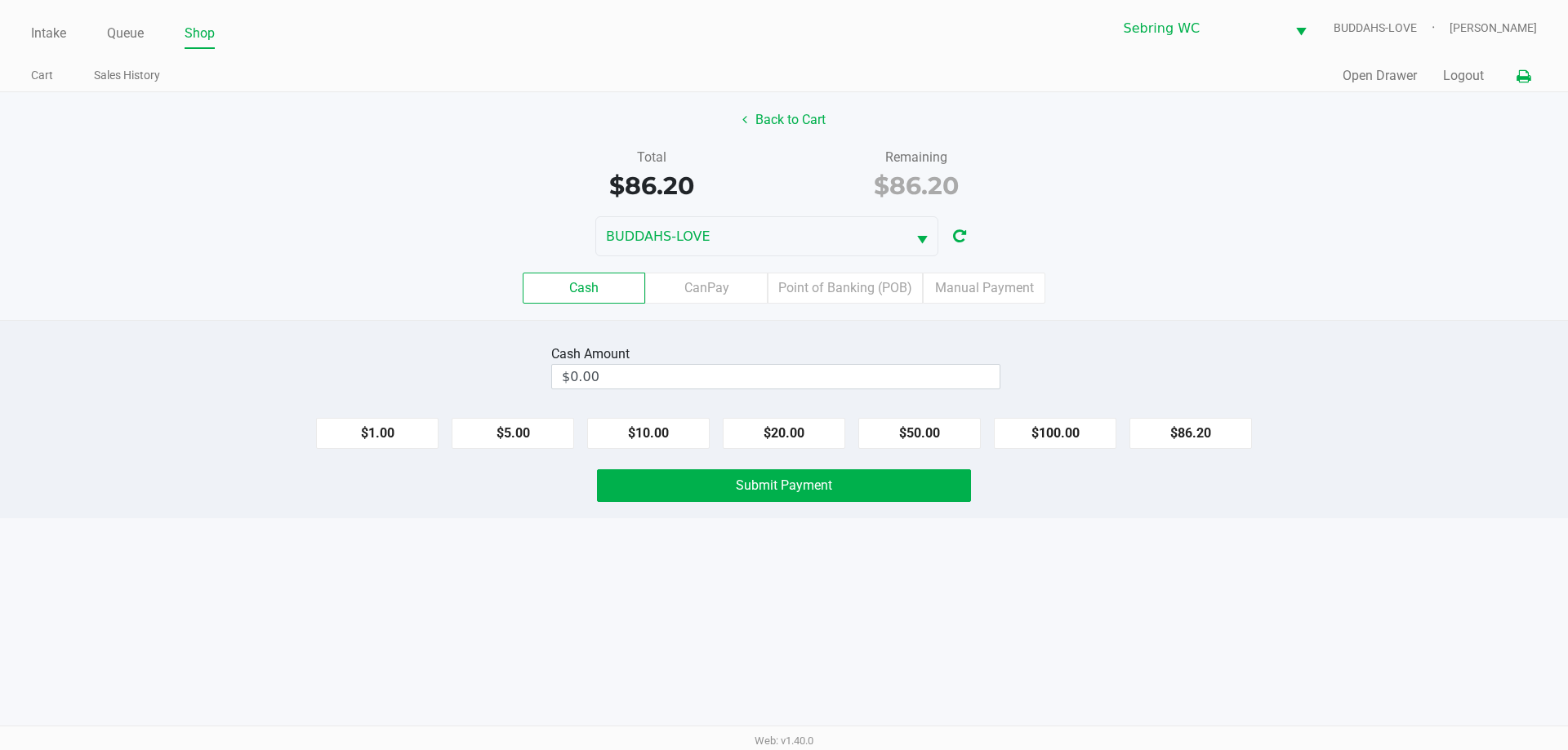
click at [1519, 76] on icon at bounding box center [1523, 76] width 14 height 12
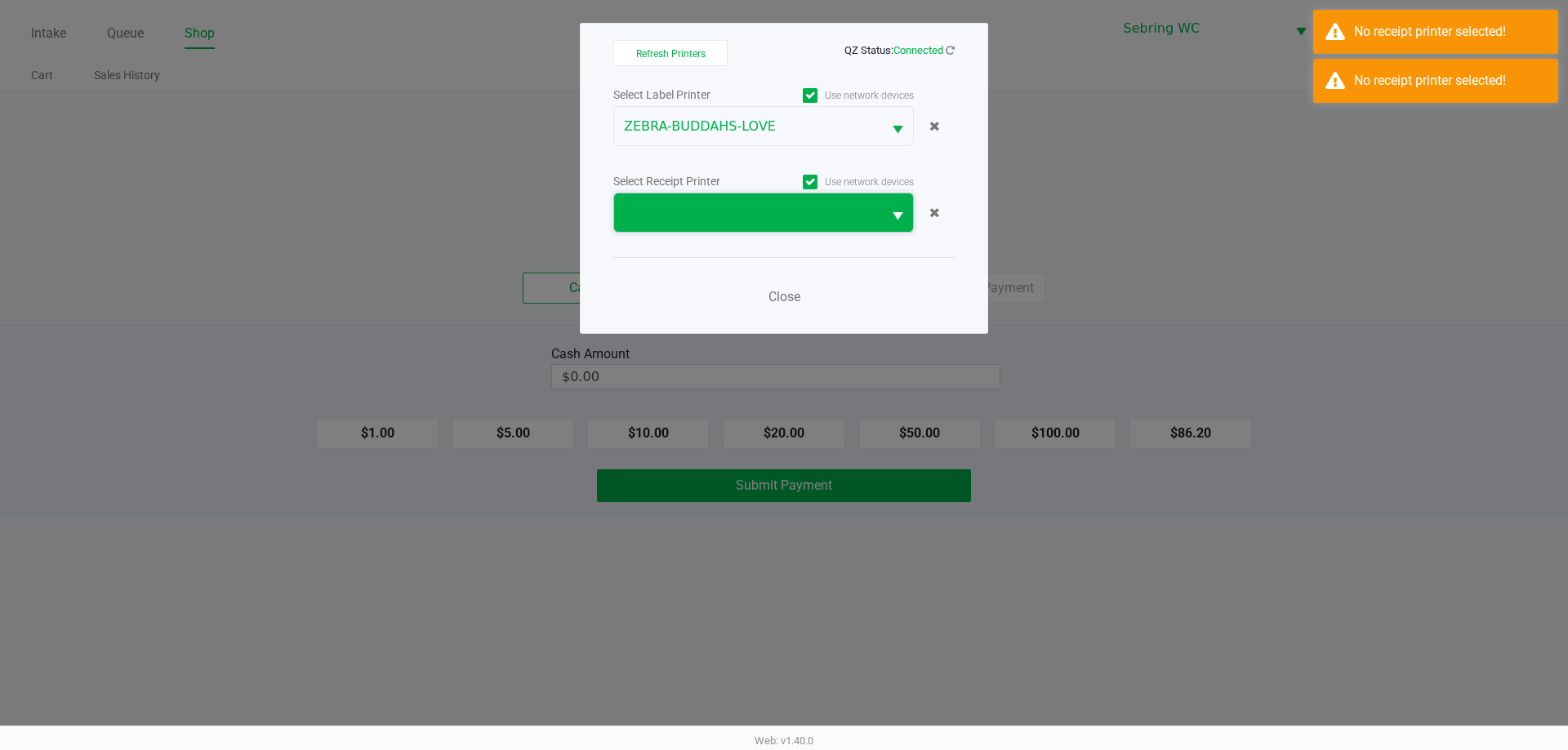
click at [755, 203] on span at bounding box center [748, 213] width 248 height 20
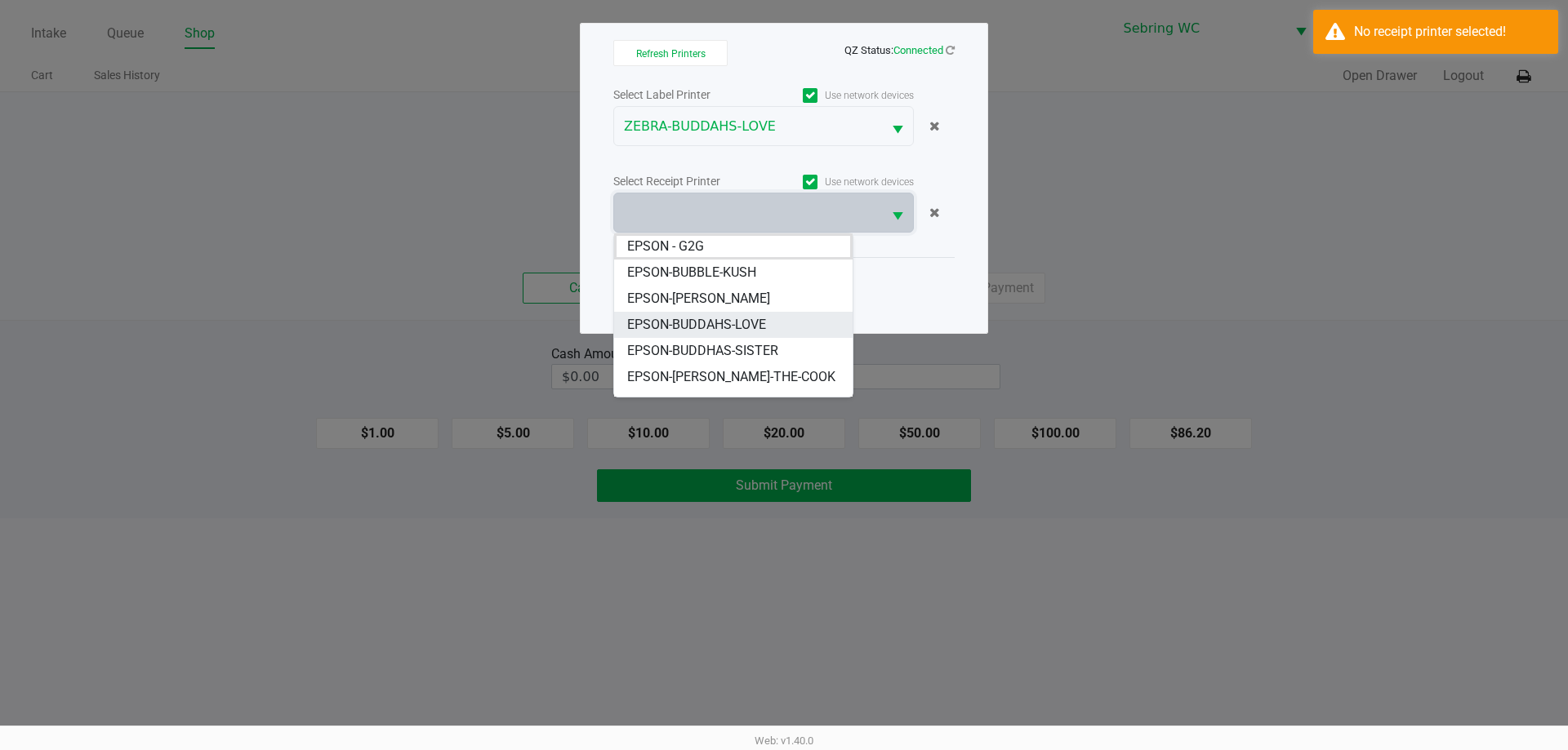
click at [739, 329] on span "EPSON-BUDDAHS-LOVE" at bounding box center [696, 325] width 139 height 20
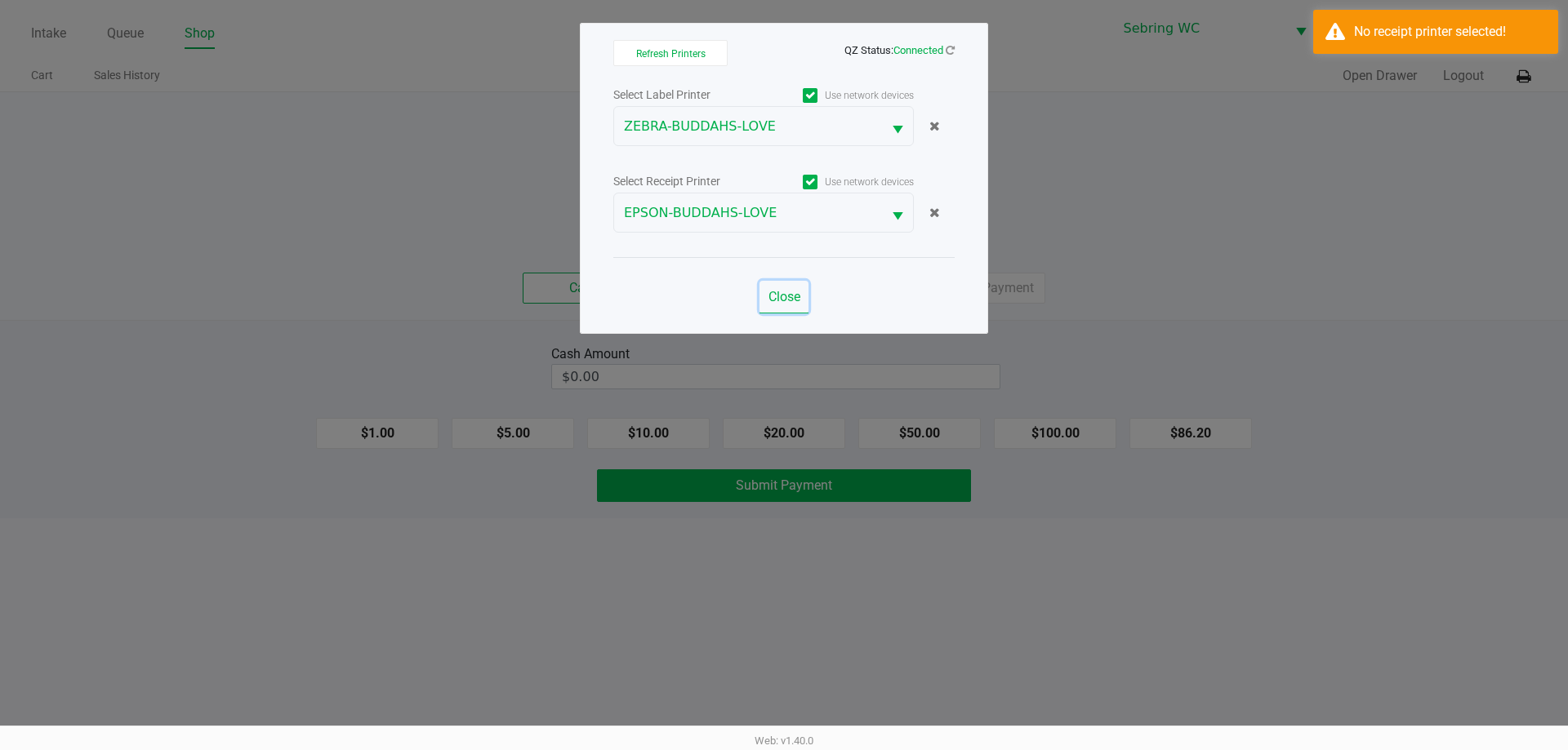
click at [789, 304] on span "Close" at bounding box center [784, 297] width 32 height 16
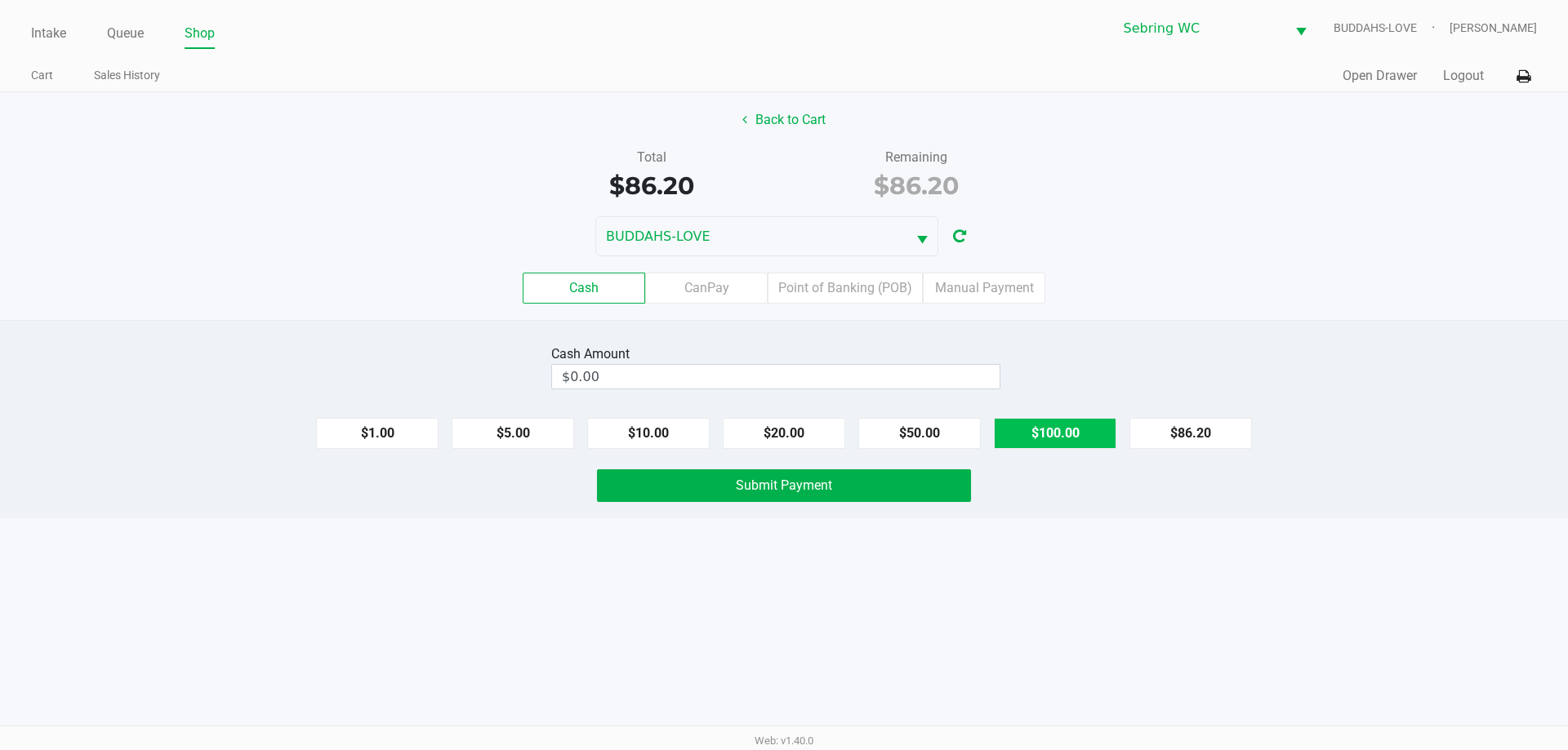
click at [1079, 421] on button "$100.00" at bounding box center [1054, 433] width 122 height 31
type input "$100.00"
click at [886, 491] on button "Submit Payment" at bounding box center [784, 485] width 374 height 32
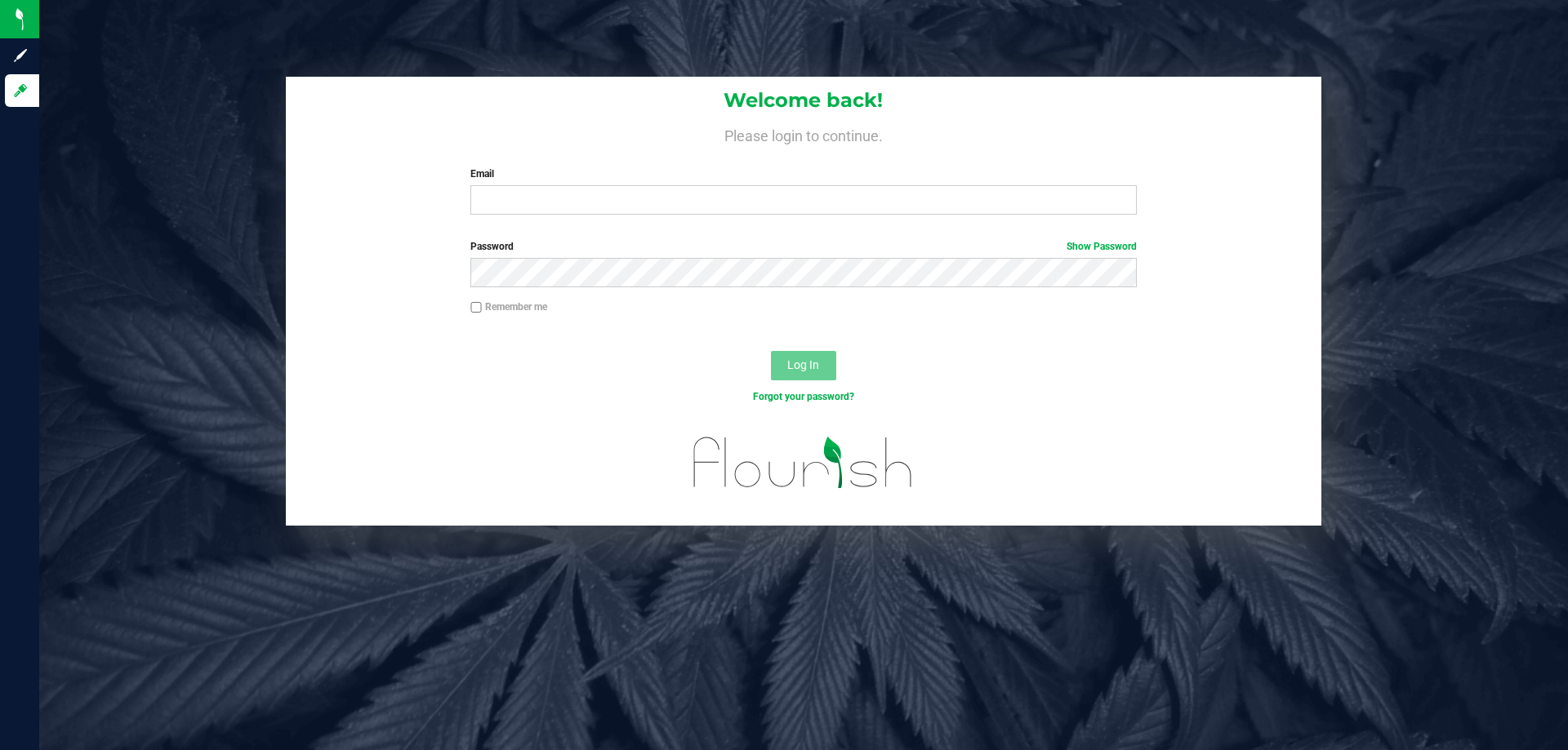
click at [538, 184] on div "Email Required Please format your email correctly." at bounding box center [803, 190] width 690 height 48
click at [539, 195] on input "Email" at bounding box center [803, 199] width 666 height 29
type input "[EMAIL_ADDRESS][DOMAIN_NAME]"
click at [771, 351] on button "Log In" at bounding box center [804, 365] width 66 height 29
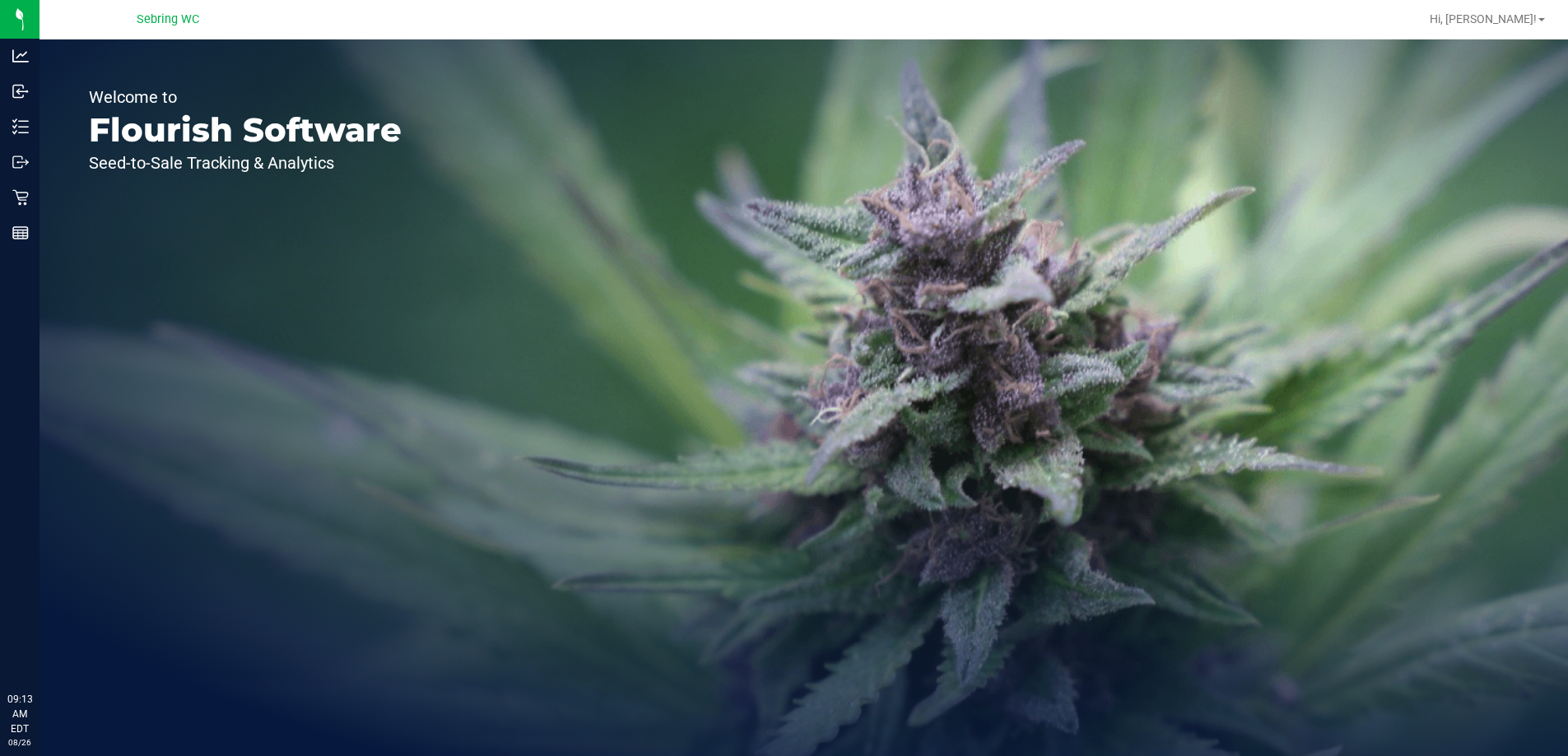
click at [39, 205] on div "Welcome to Flourish Software Seed-to-Sale Tracking & Analytics" at bounding box center [245, 398] width 411 height 717
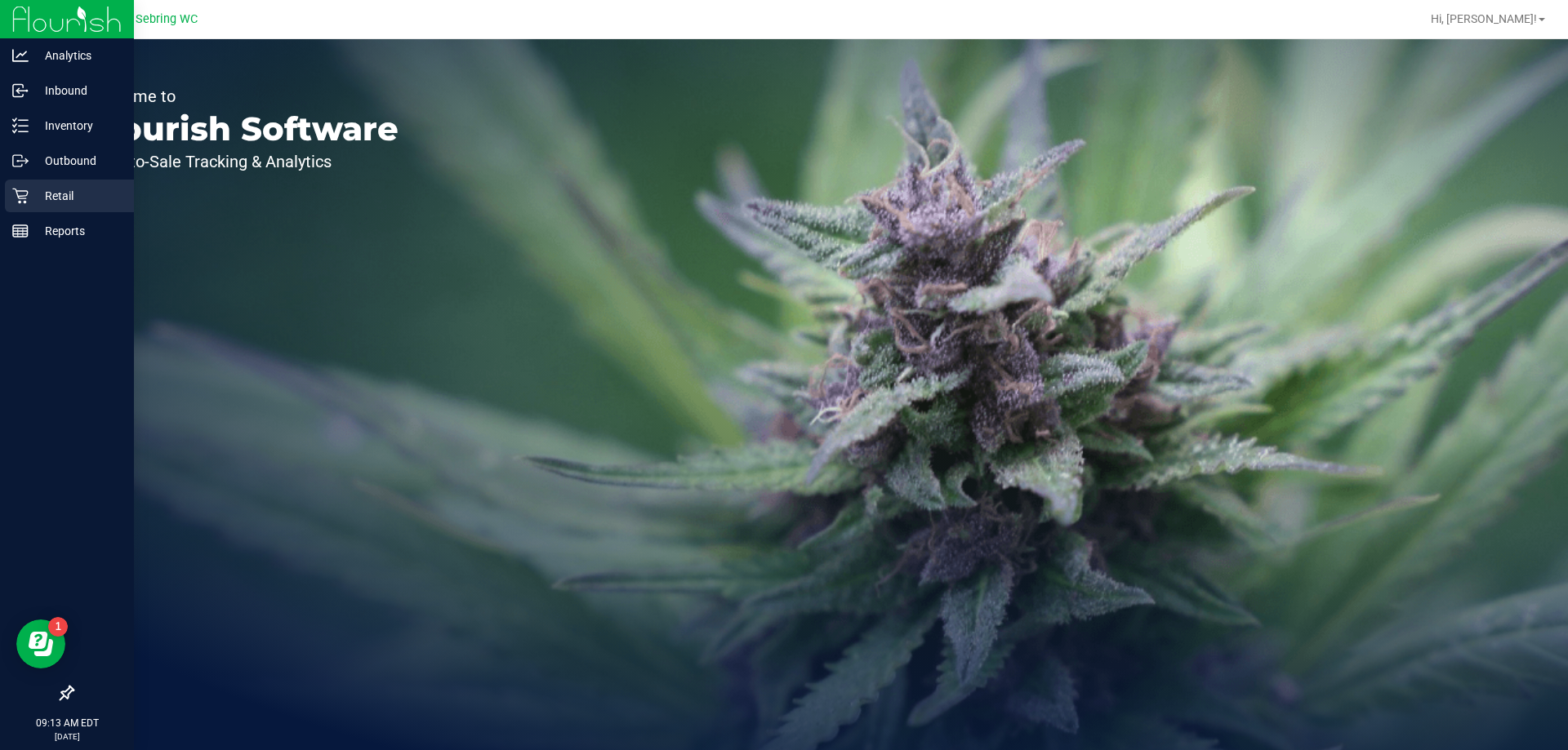
click at [38, 201] on p "Retail" at bounding box center [77, 196] width 98 height 20
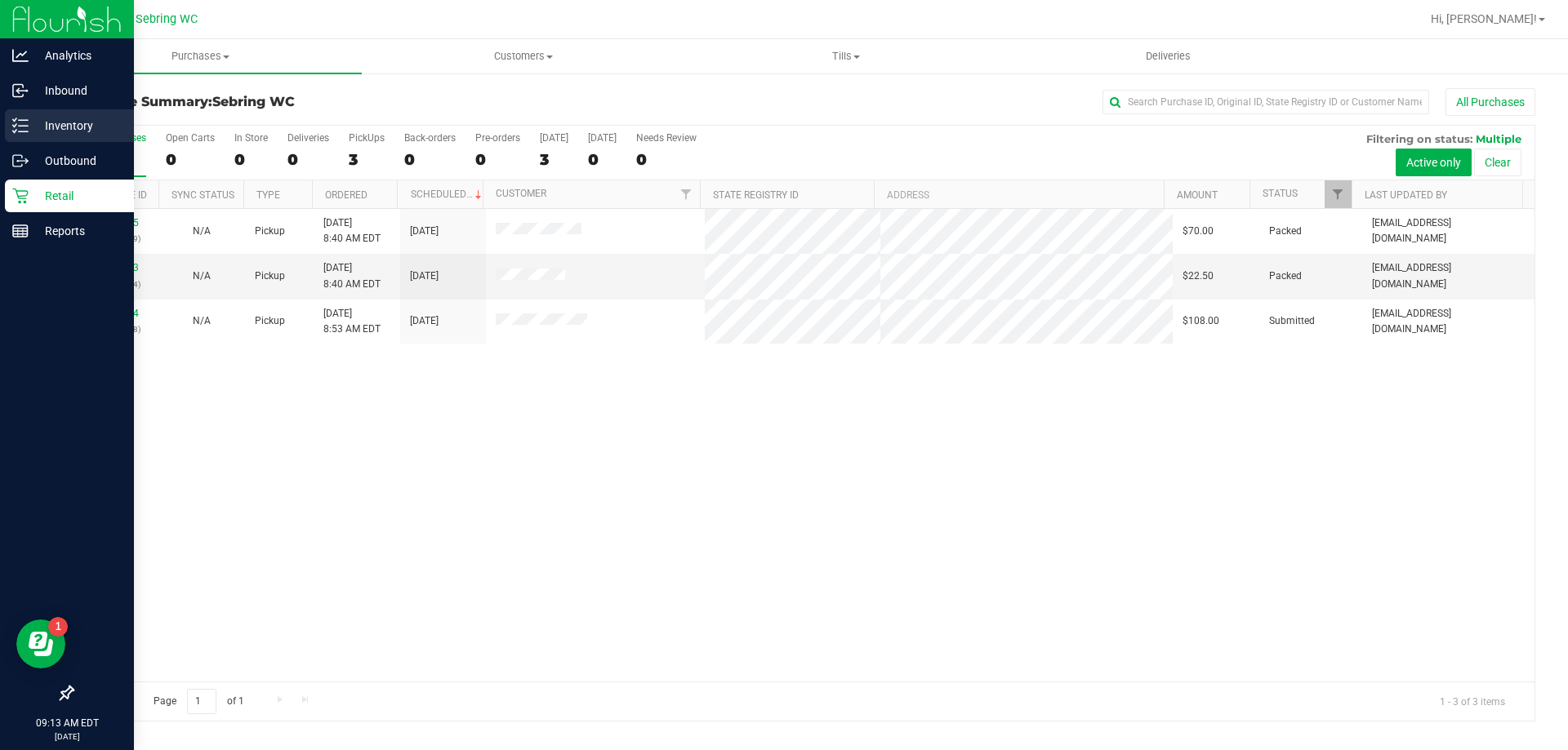
click at [27, 143] on link "Inventory" at bounding box center [66, 127] width 134 height 35
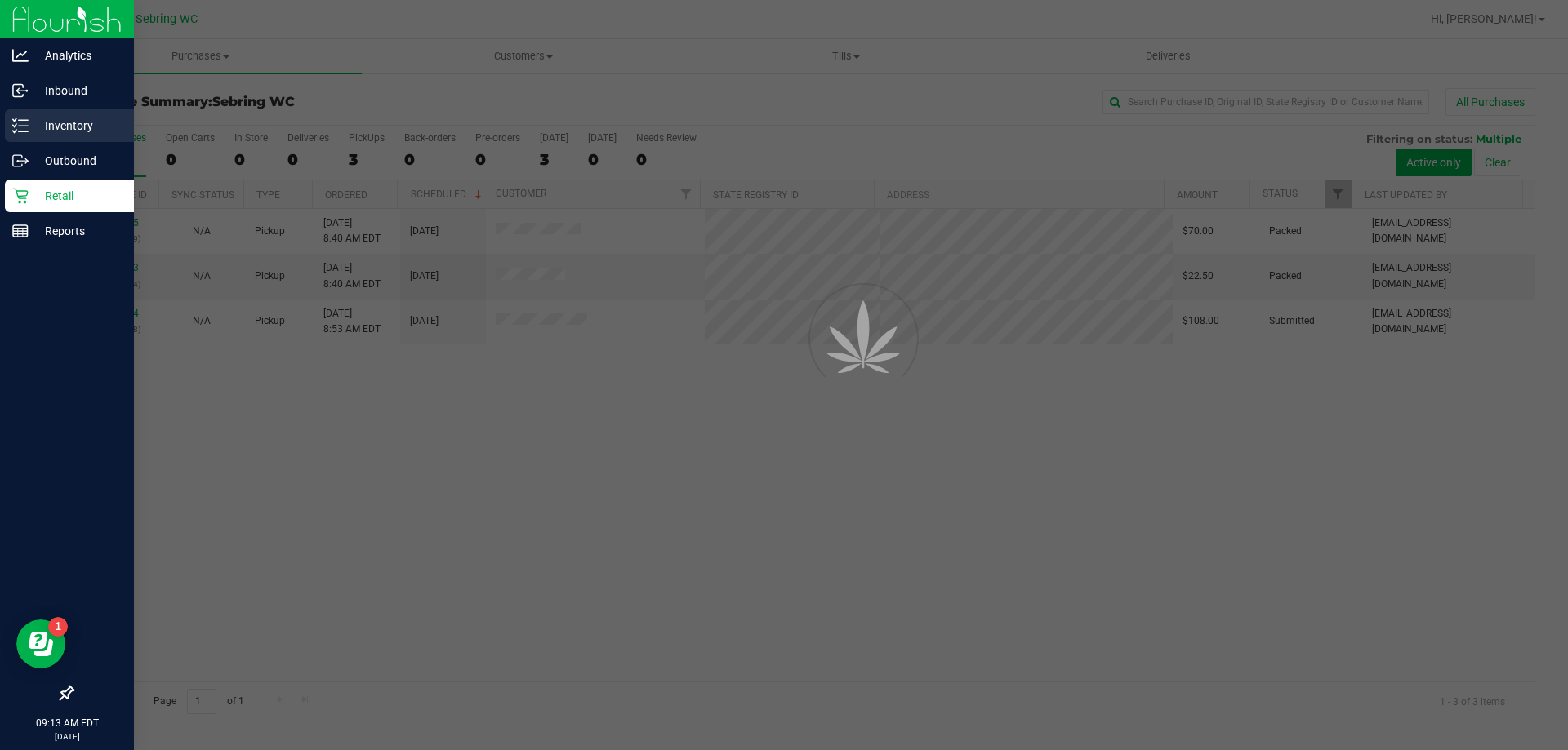
click at [67, 130] on p "Inventory" at bounding box center [77, 126] width 98 height 20
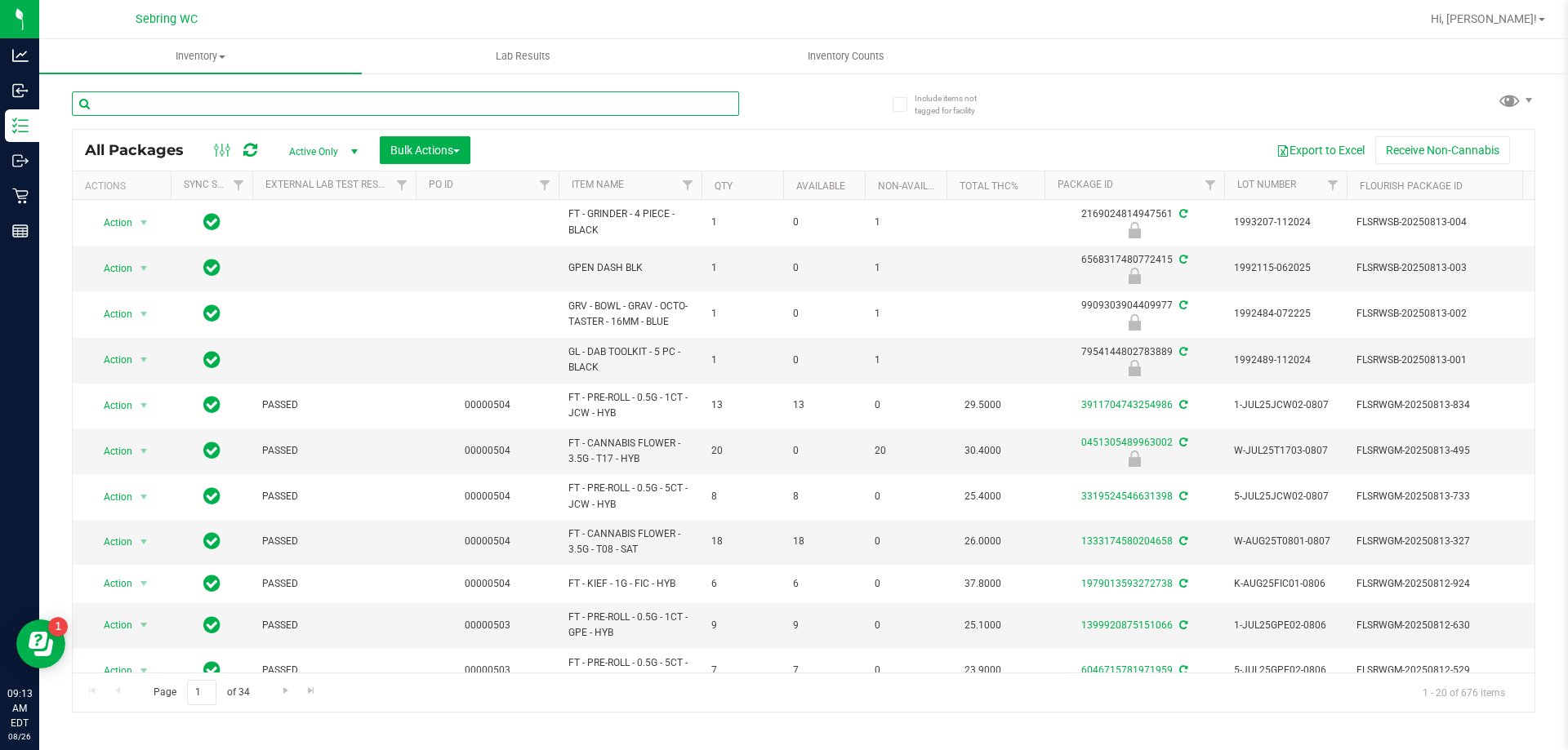
click at [307, 100] on input "text" at bounding box center [405, 103] width 667 height 24
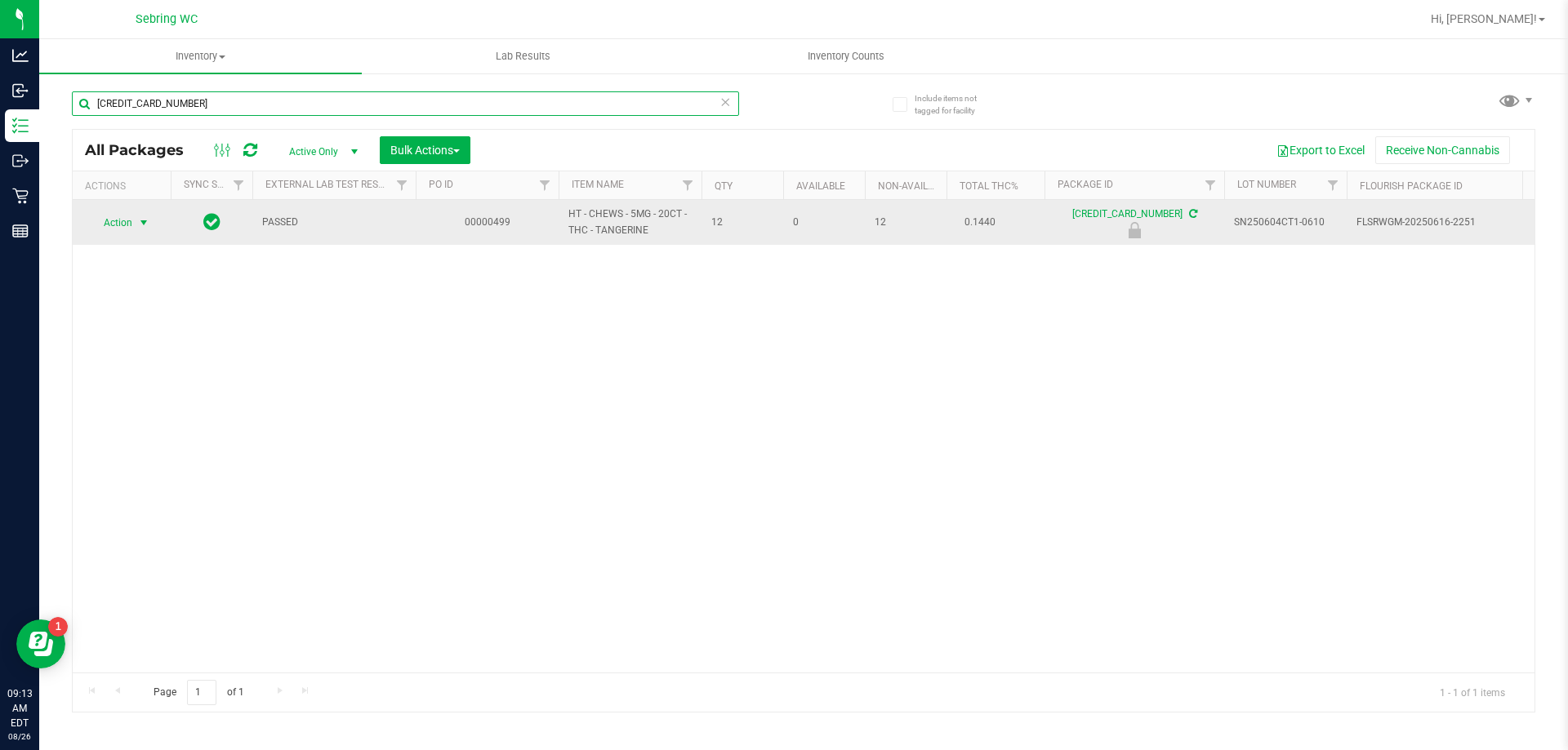
type input "[CREDIT_CARD_NUMBER]"
click at [107, 221] on span "Action" at bounding box center [111, 223] width 44 height 23
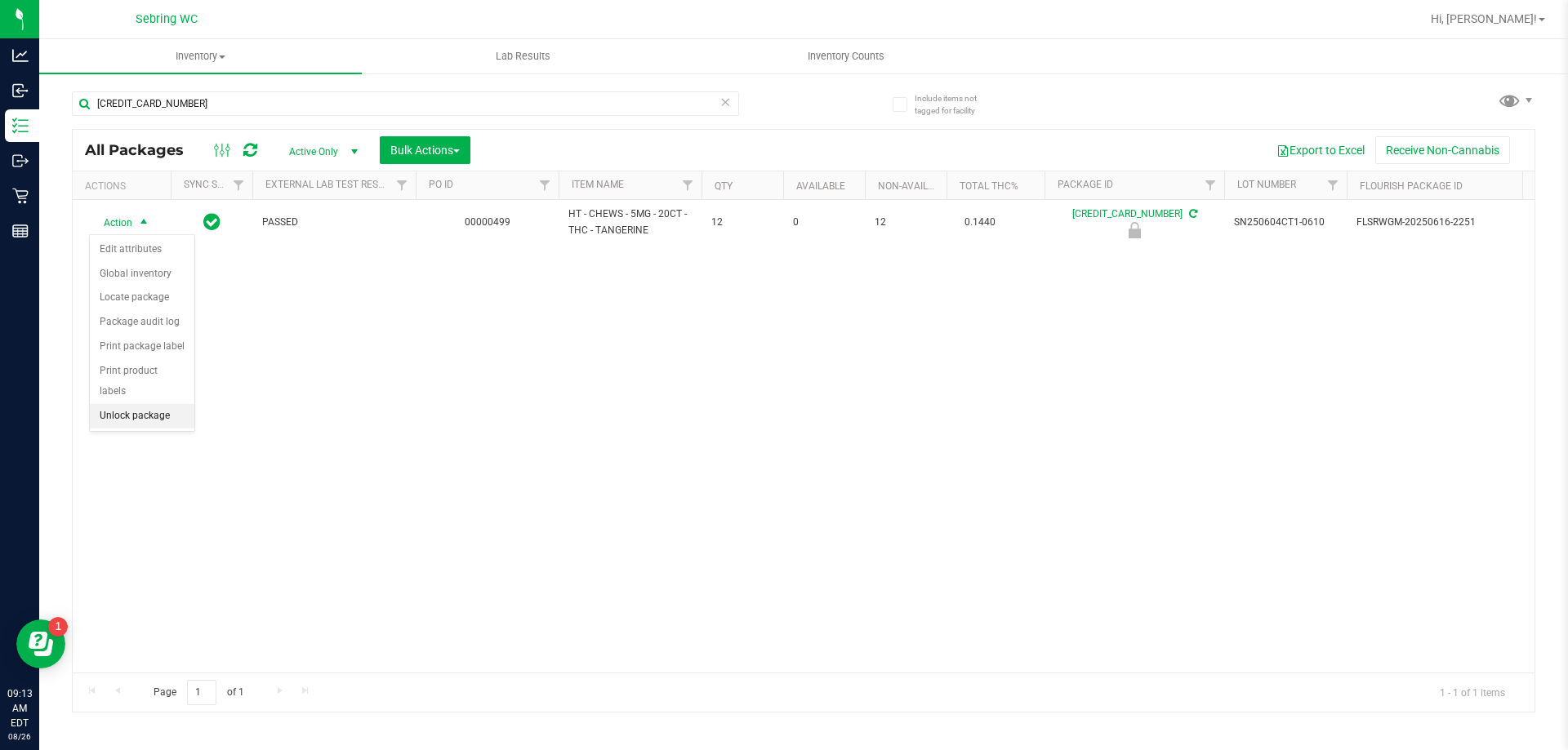
click at [110, 404] on li "Unlock package" at bounding box center [142, 415] width 105 height 24
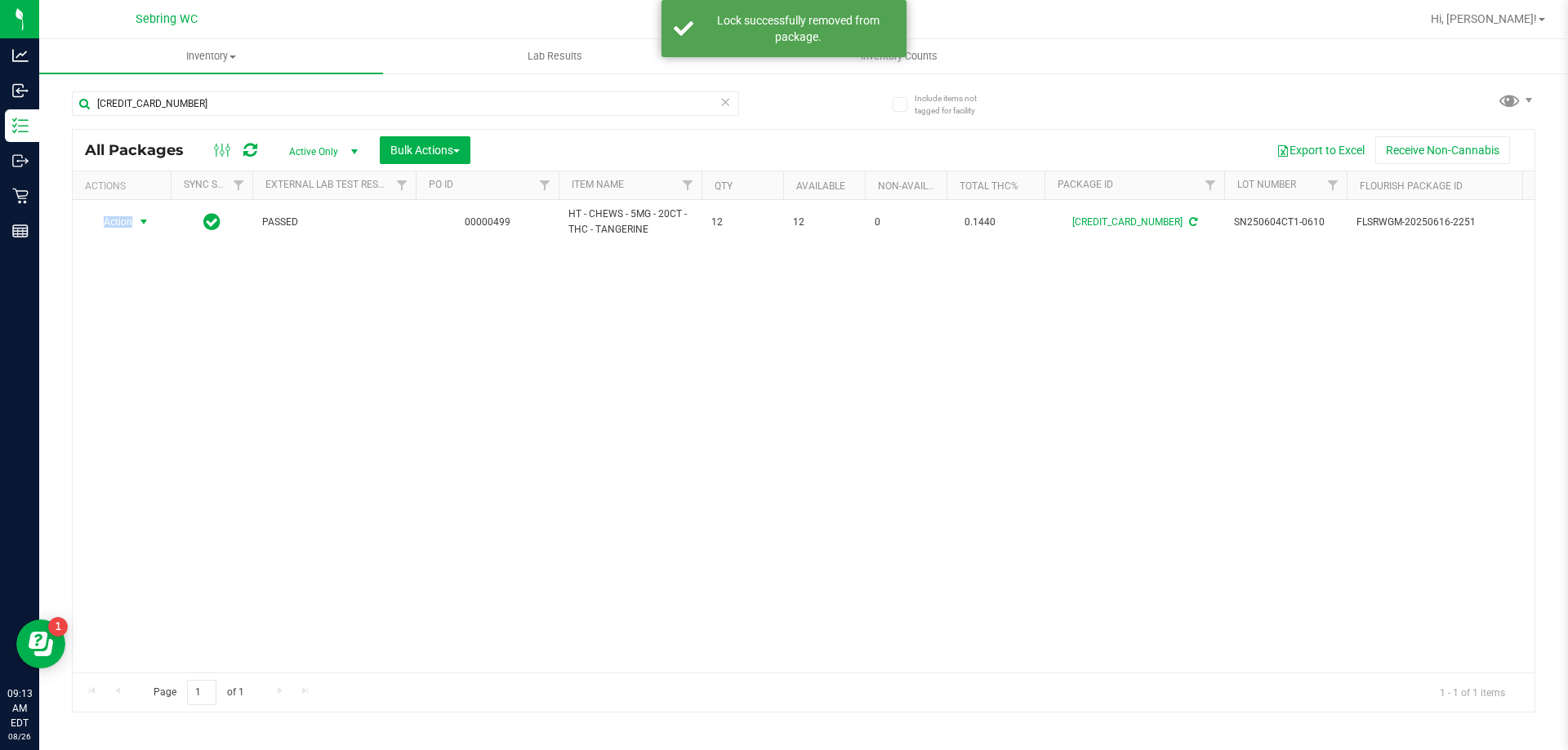
click at [130, 222] on span "Action" at bounding box center [111, 223] width 44 height 23
click at [160, 414] on li "Print package label" at bounding box center [153, 419] width 126 height 24
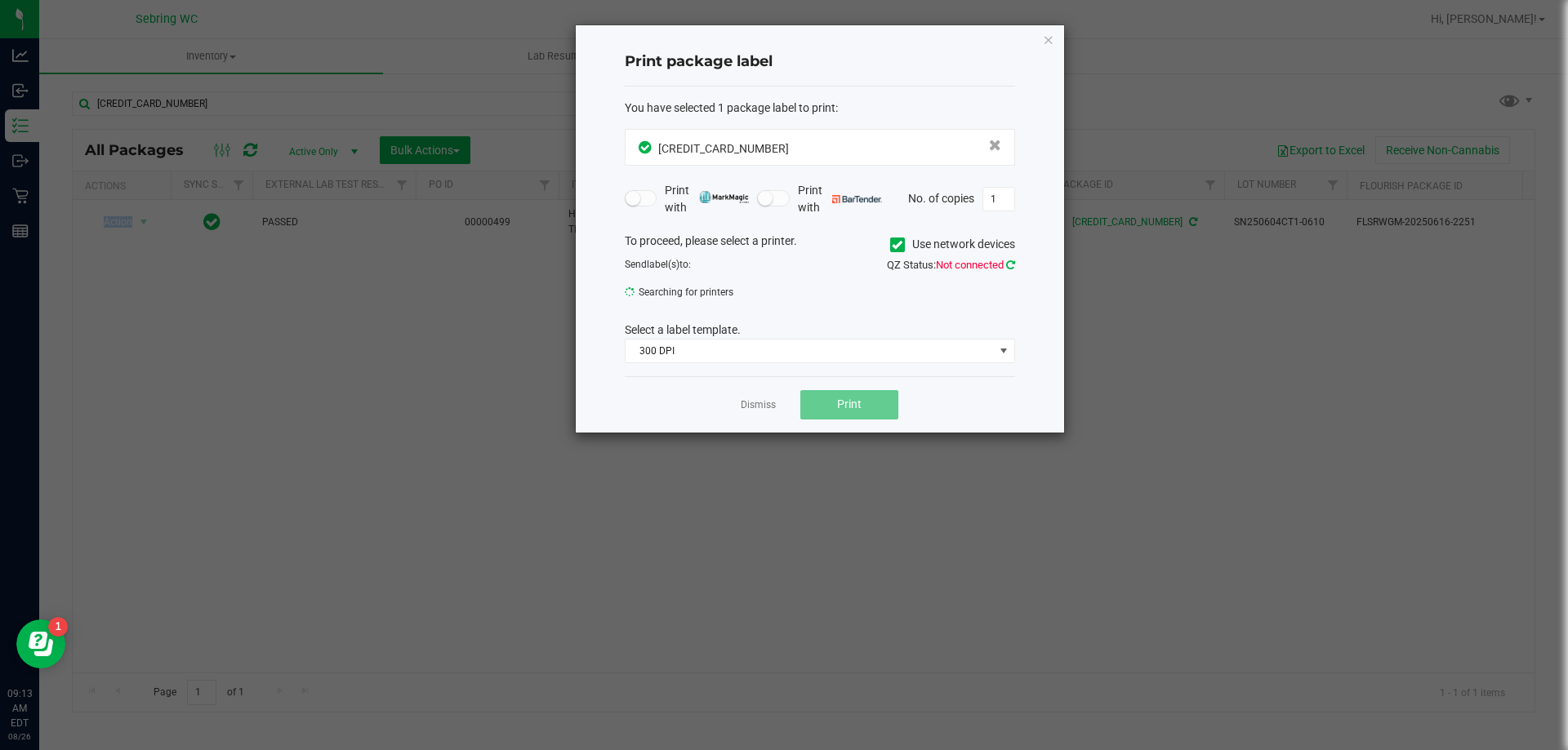
click at [1010, 268] on icon at bounding box center [1010, 264] width 9 height 11
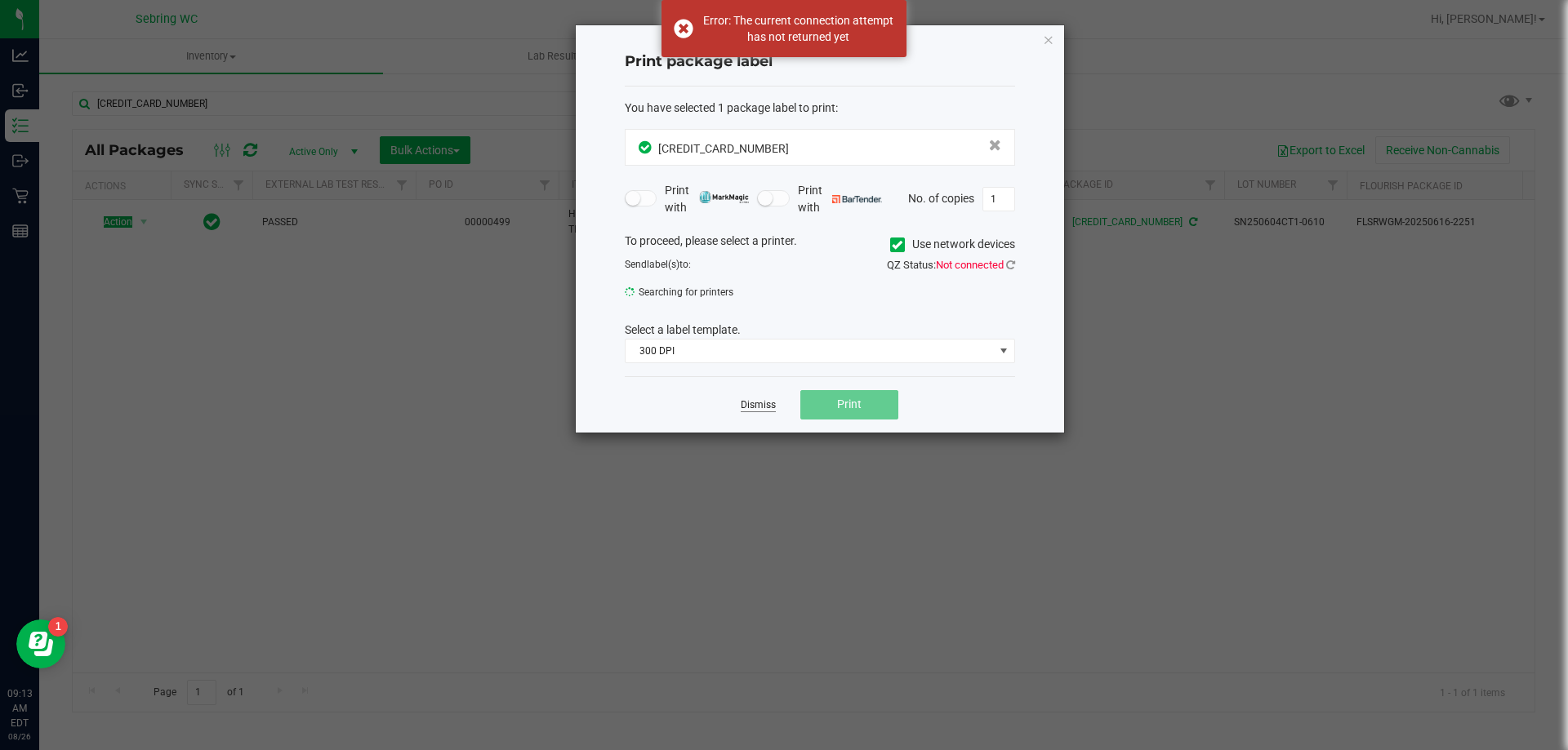
click at [747, 411] on link "Dismiss" at bounding box center [758, 405] width 35 height 14
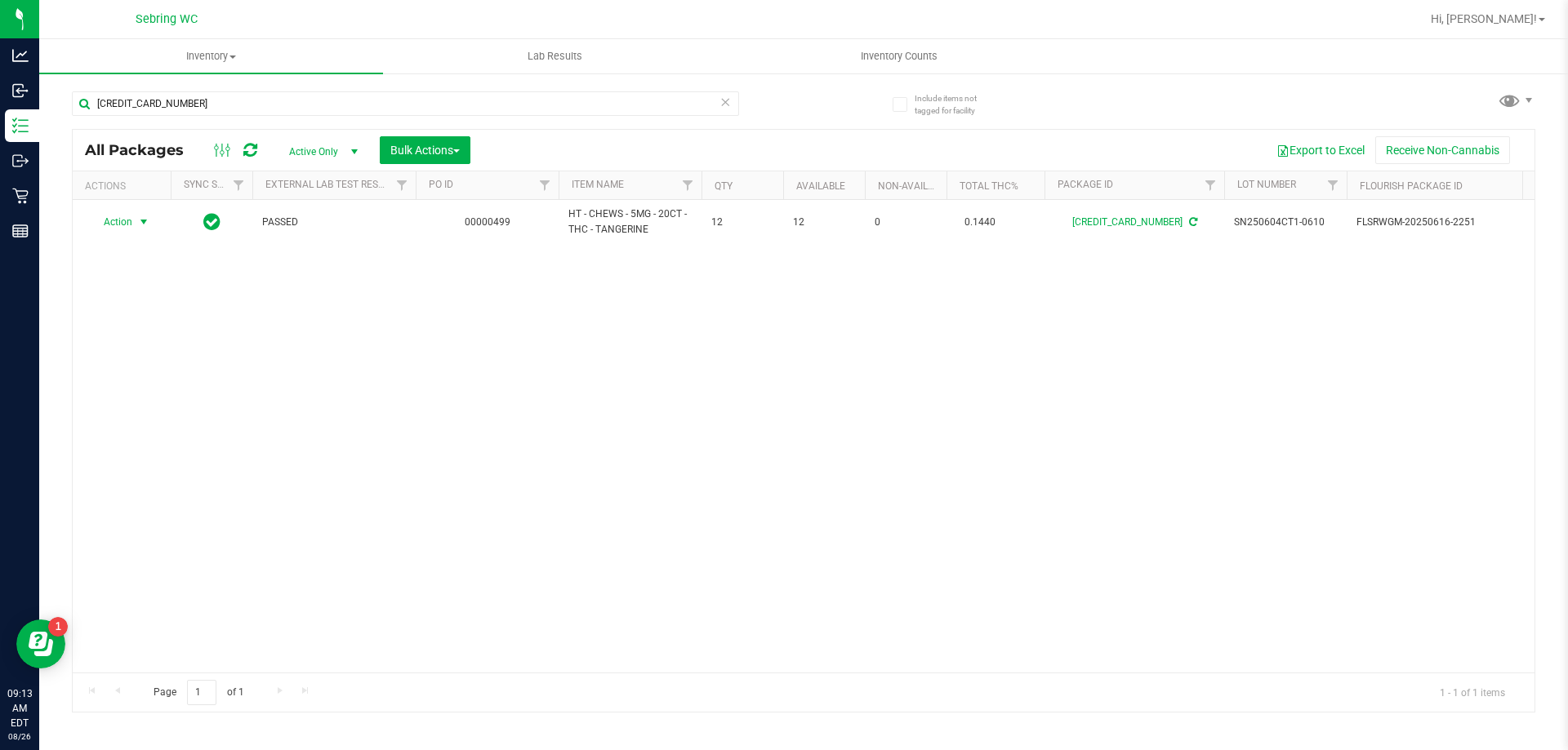
click at [135, 276] on div "Action Action Adjust qty Create package Edit attributes Global inventory Locate…" at bounding box center [803, 436] width 1462 height 473
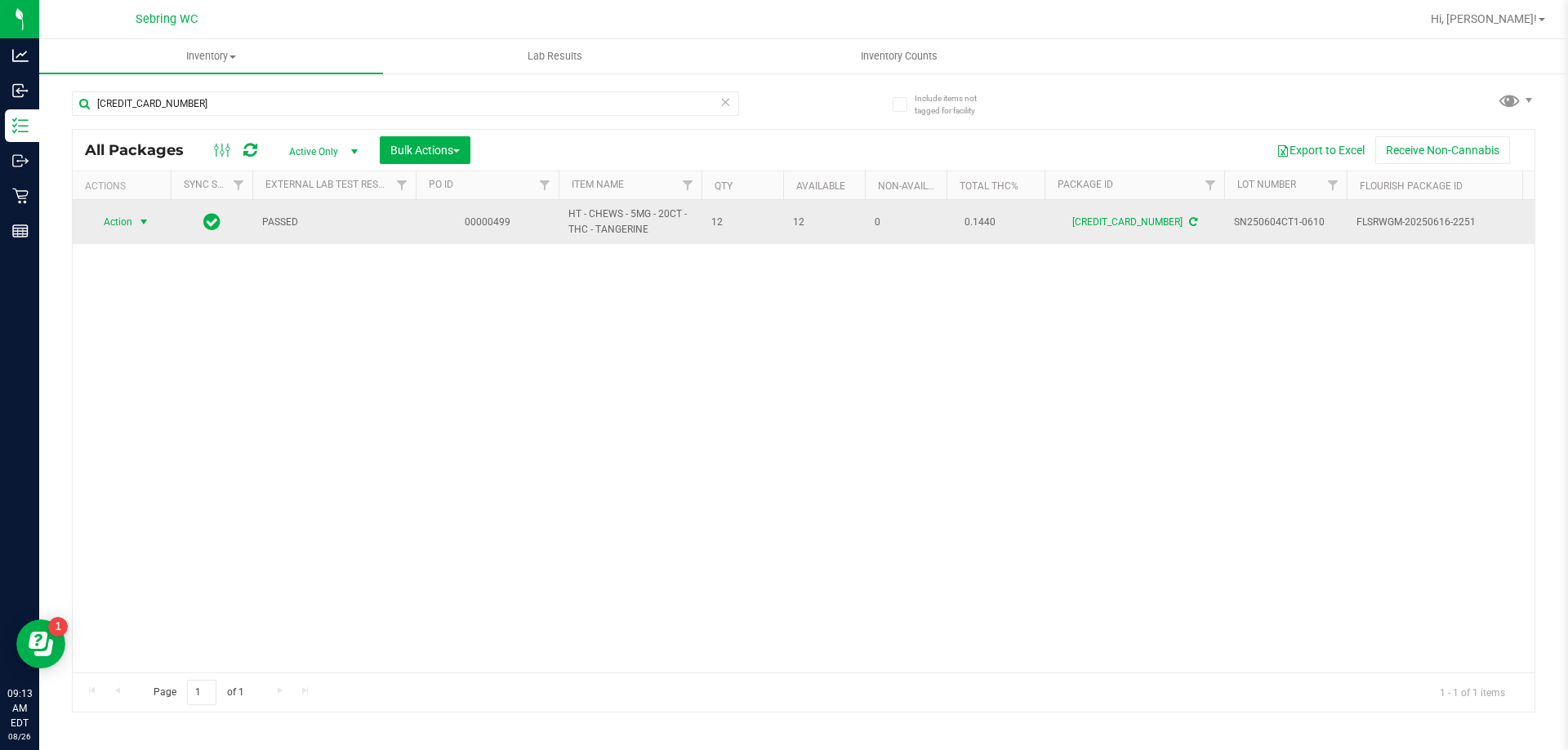
click at [132, 218] on span "Action" at bounding box center [111, 223] width 44 height 23
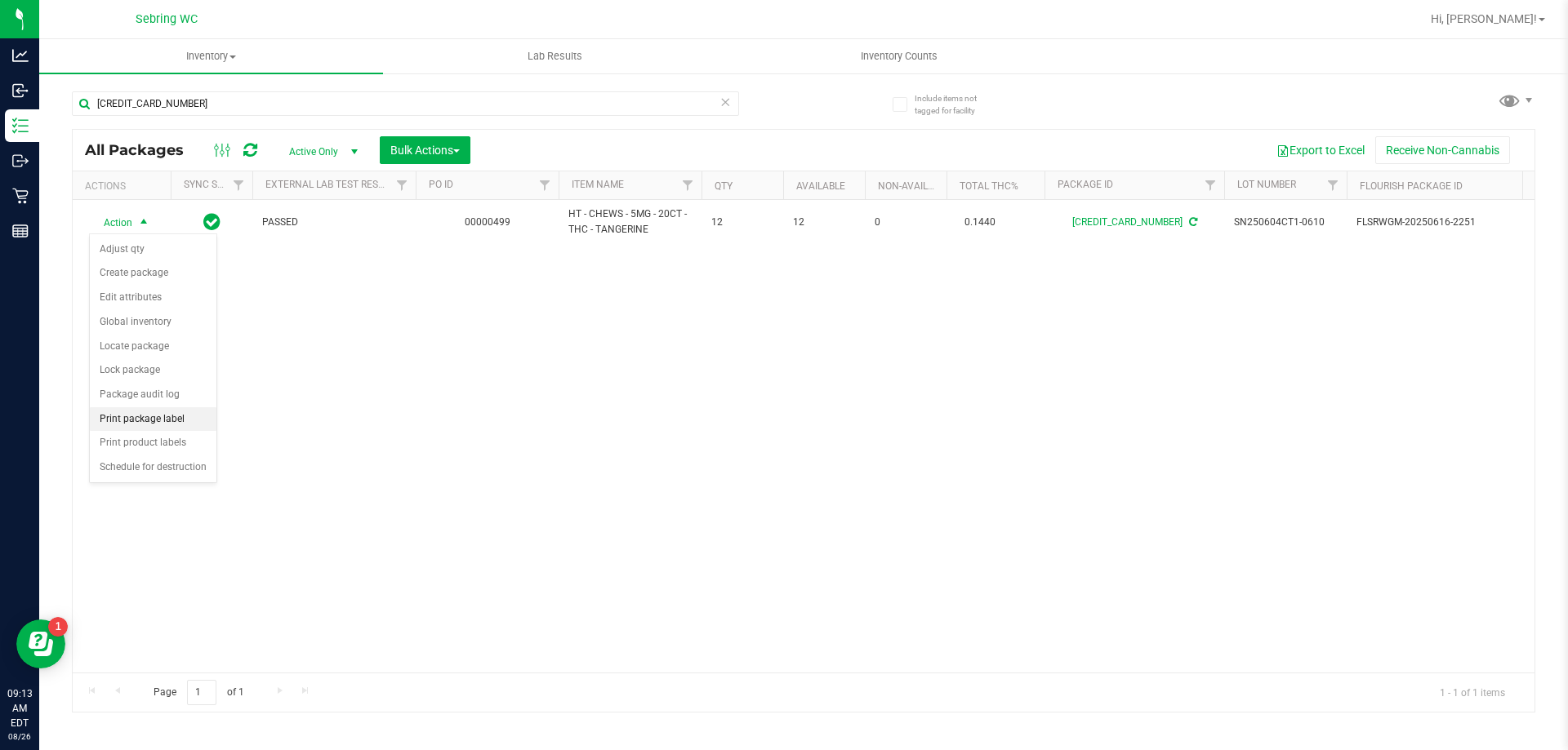
click at [182, 414] on li "Print package label" at bounding box center [153, 419] width 126 height 24
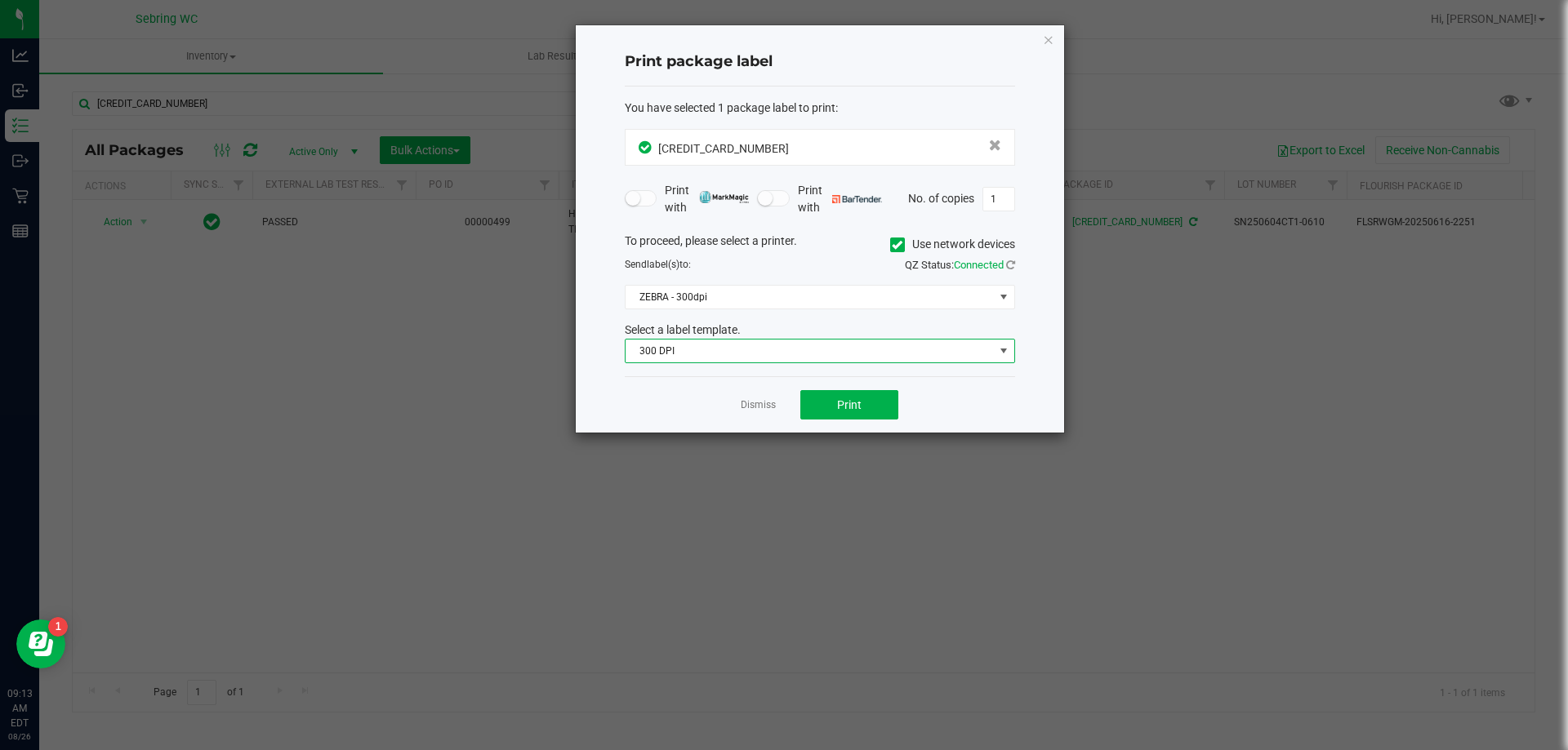
click at [913, 348] on span "300 DPI" at bounding box center [809, 351] width 368 height 23
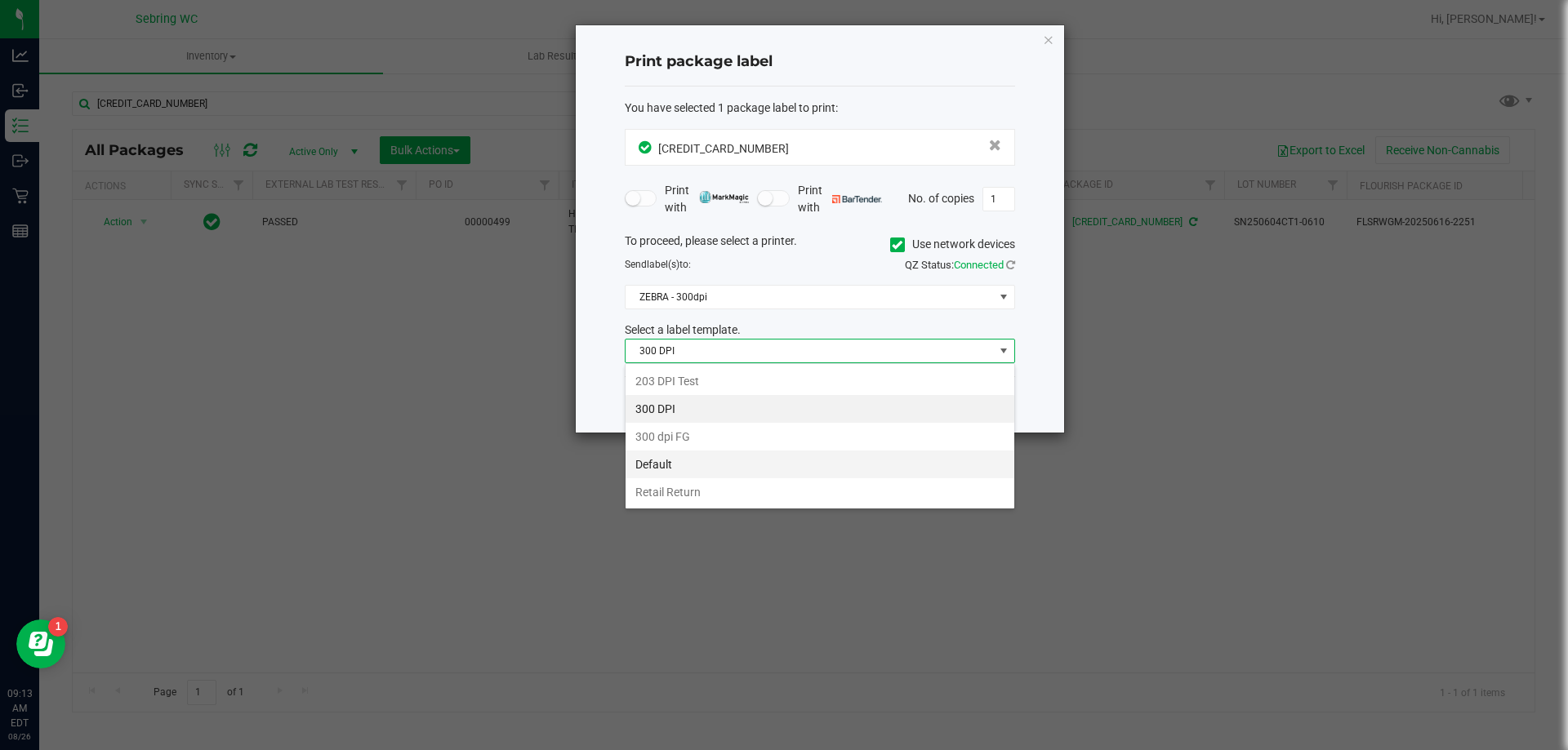
scroll to position [24, 391]
click at [687, 493] on li "Retail Return" at bounding box center [820, 492] width 389 height 27
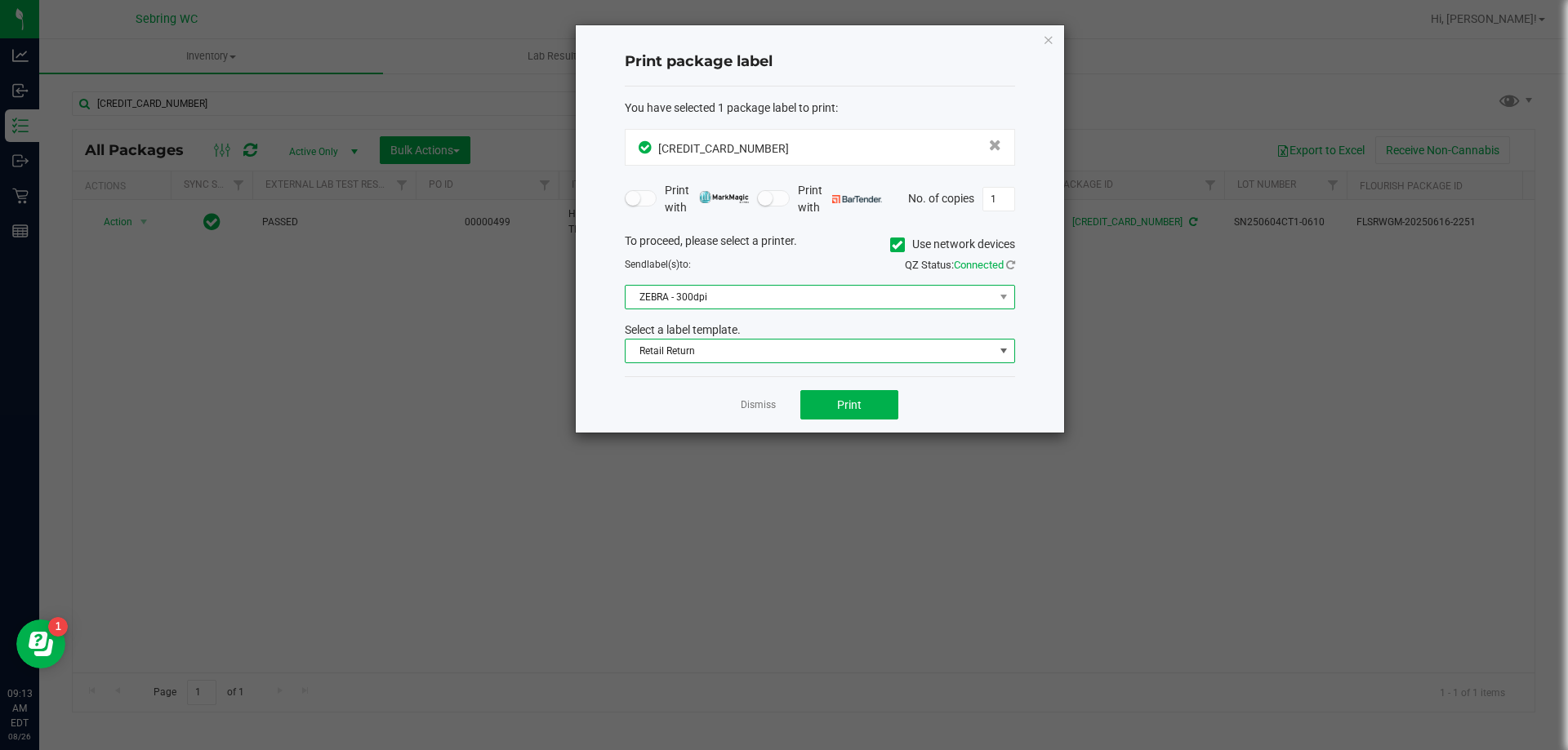
click at [688, 301] on span "ZEBRA - 300dpi" at bounding box center [809, 297] width 368 height 23
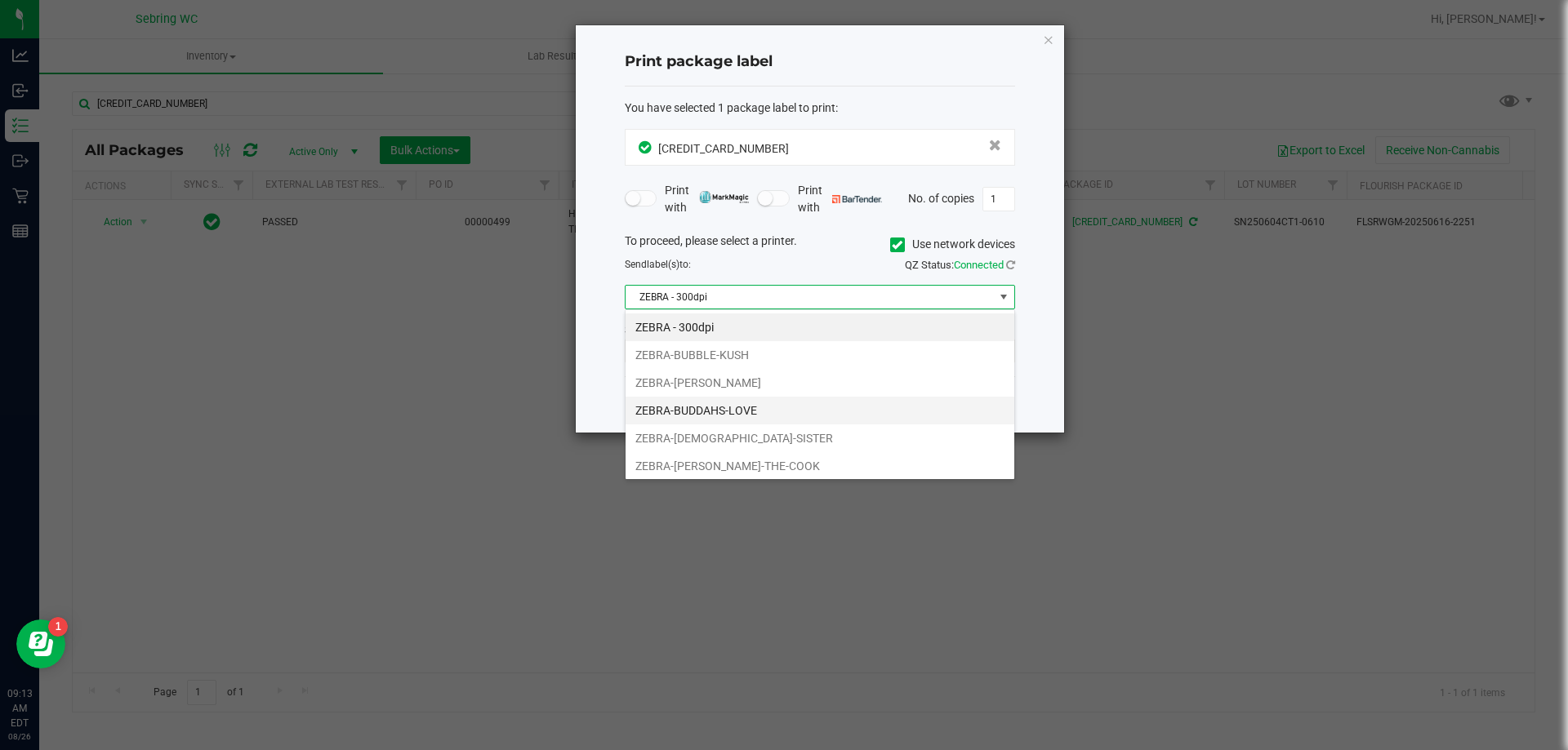
click at [689, 404] on li "ZEBRA-BUDDAHS-LOVE" at bounding box center [820, 410] width 389 height 27
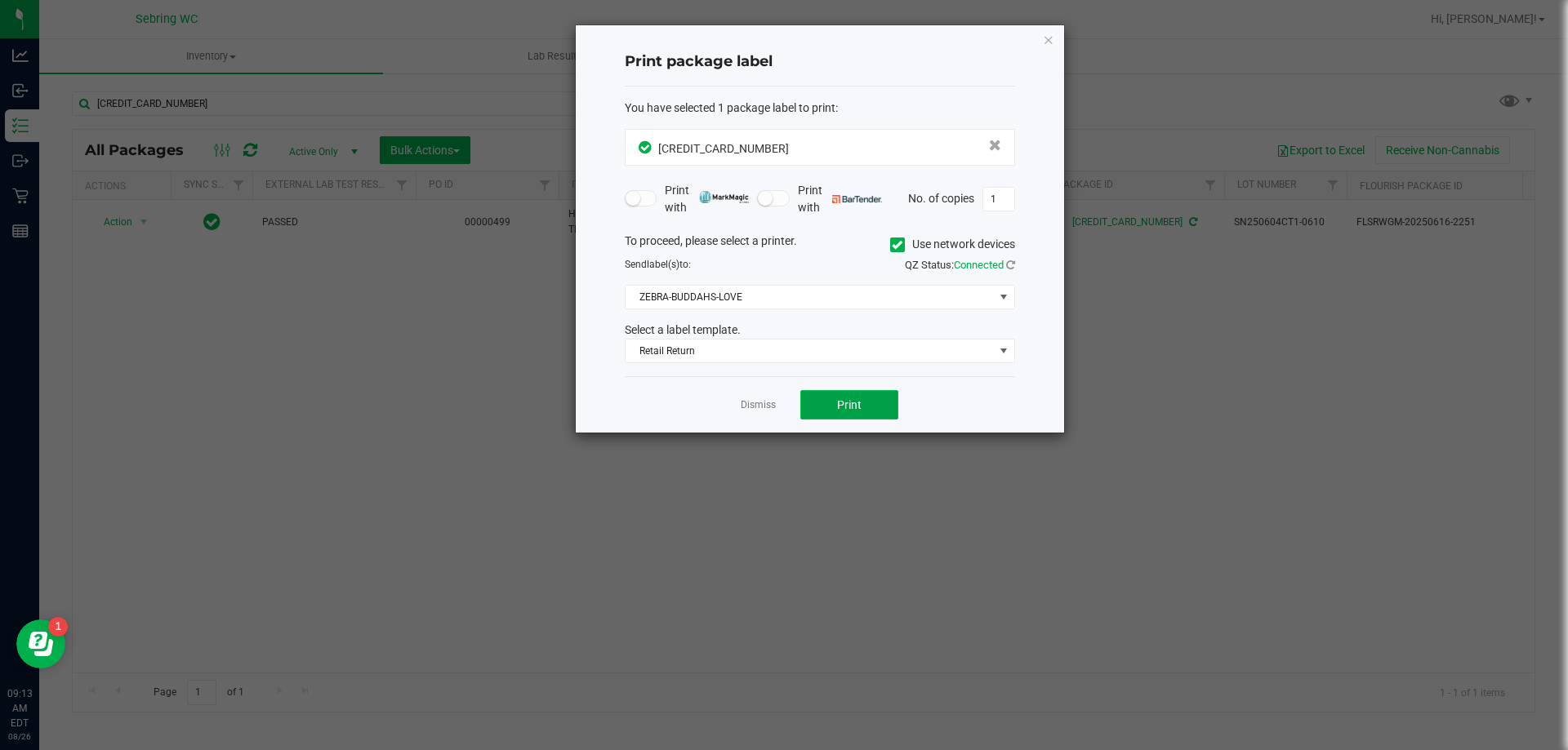
click at [872, 406] on button "Print" at bounding box center [849, 404] width 98 height 29
click at [771, 405] on link "Dismiss" at bounding box center [758, 405] width 35 height 14
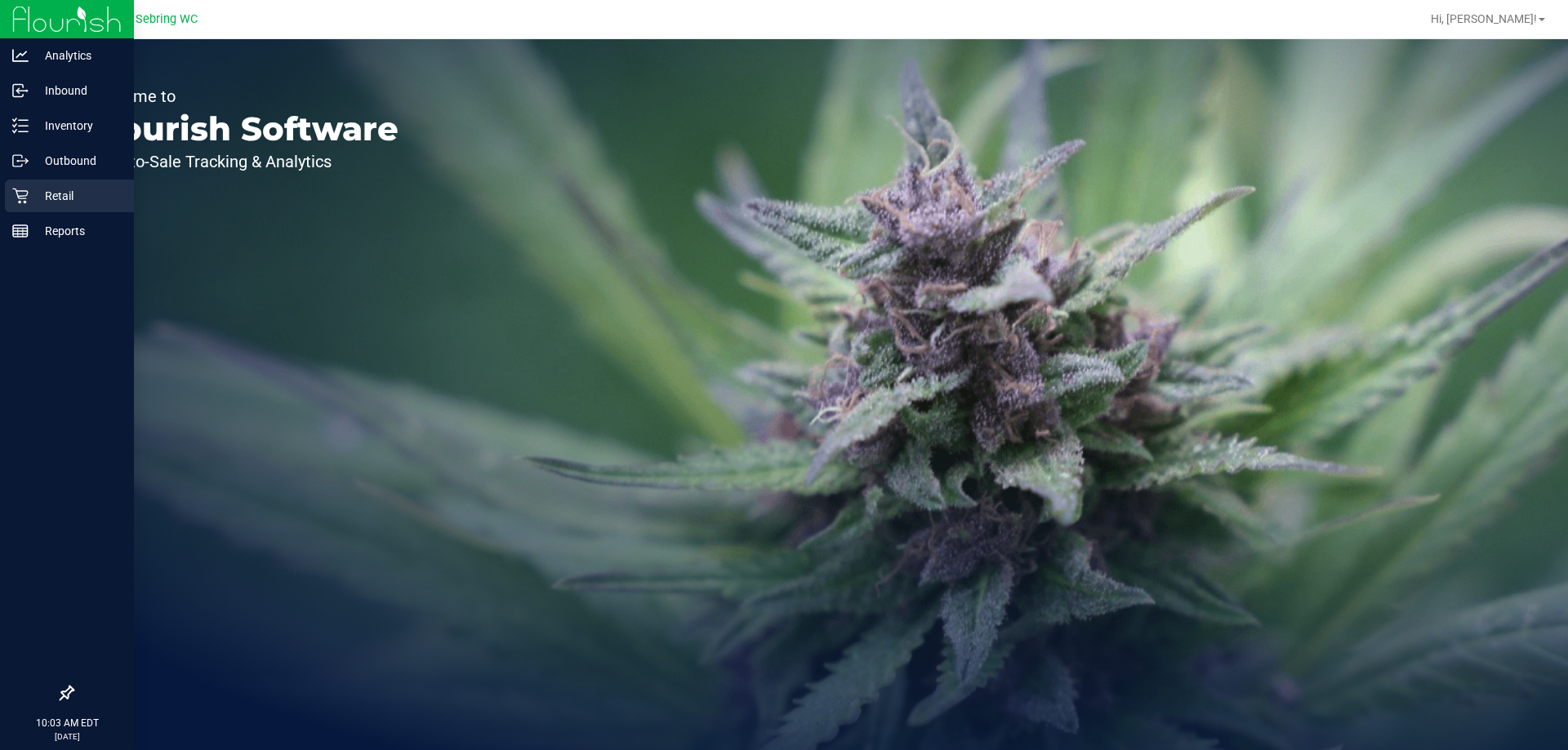
click at [23, 187] on div "Retail" at bounding box center [69, 195] width 129 height 32
